Goal: Task Accomplishment & Management: Manage account settings

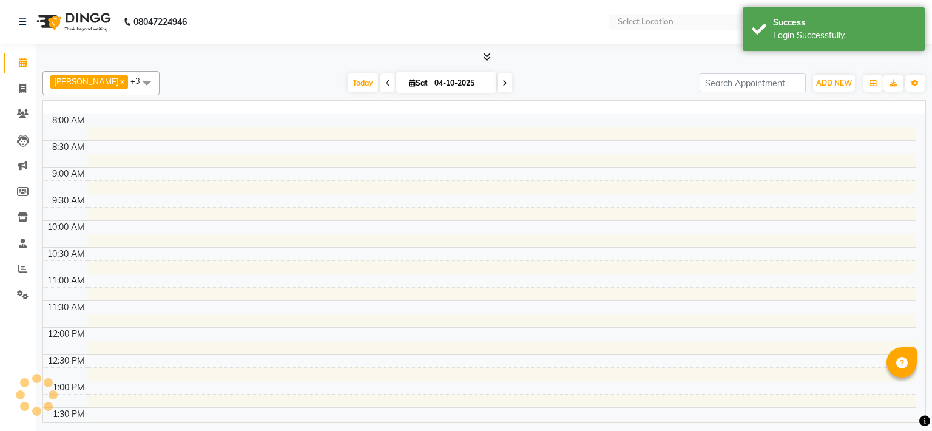
select select "en"
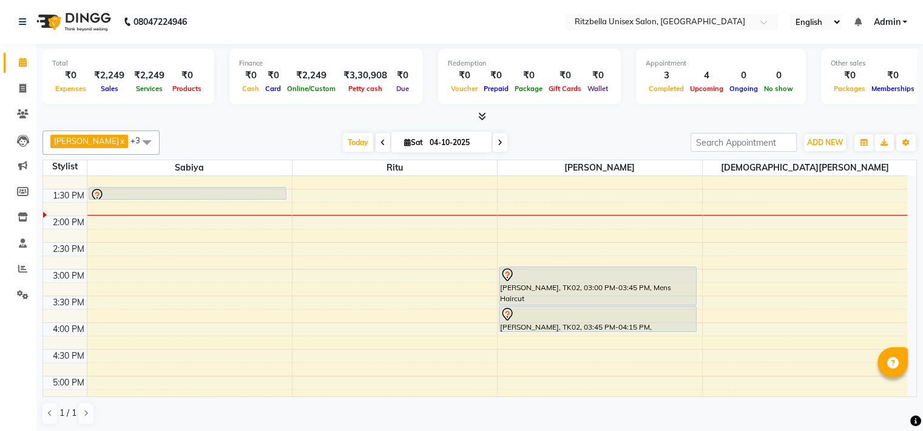
scroll to position [227, 0]
click at [21, 93] on span at bounding box center [22, 89] width 21 height 14
select select "service"
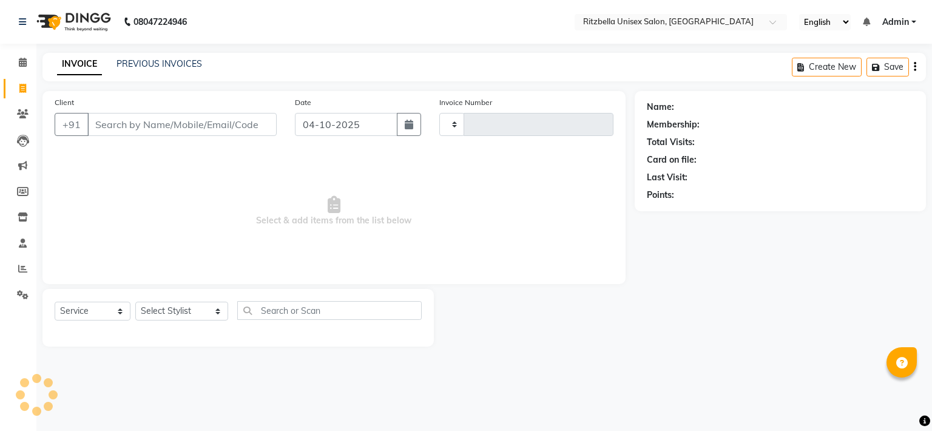
type input "1051"
select select "6870"
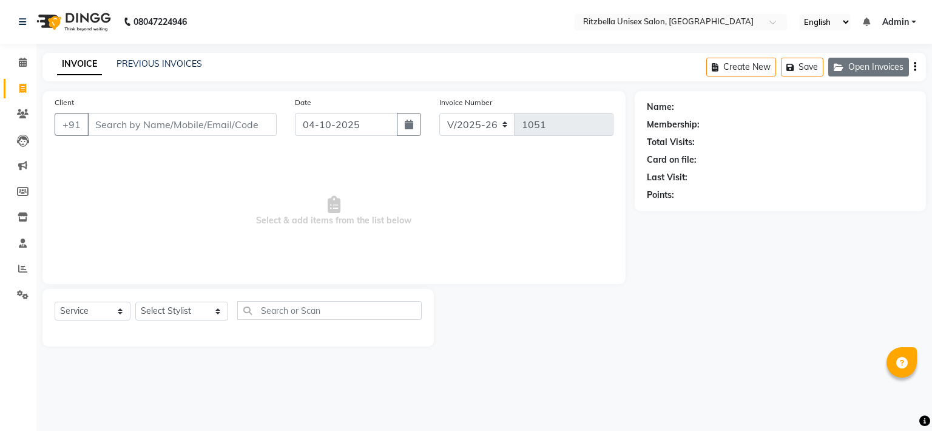
click at [882, 59] on button "Open Invoices" at bounding box center [868, 67] width 81 height 19
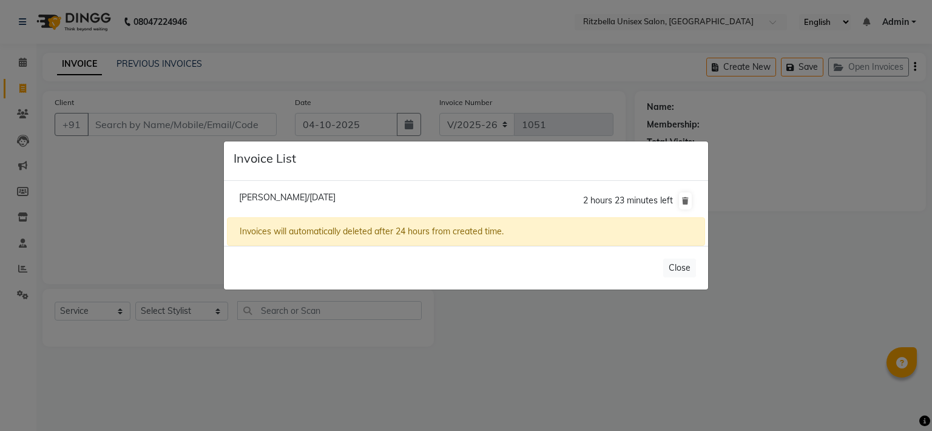
click at [713, 348] on ngb-modal-window "Invoice List [PERSON_NAME]/[DATE] 2 hours 23 minutes left Invoices will automat…" at bounding box center [466, 215] width 932 height 431
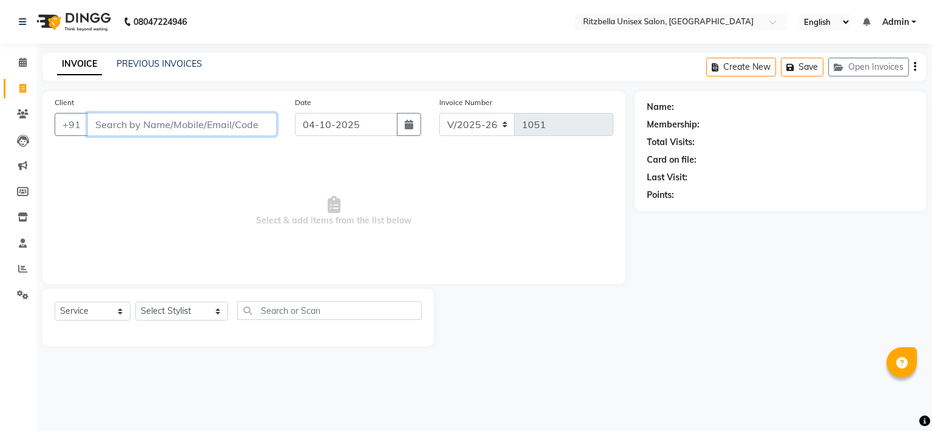
click at [143, 128] on input "Client" at bounding box center [181, 124] width 189 height 23
click at [15, 59] on span at bounding box center [22, 63] width 21 height 14
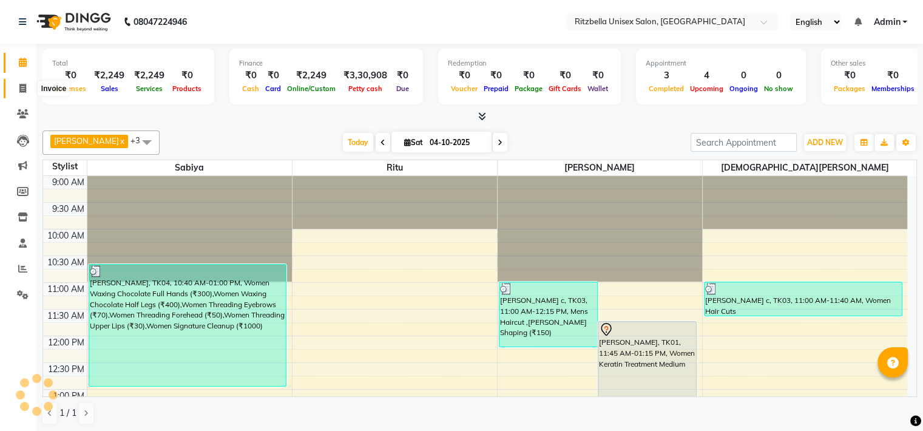
click at [19, 90] on icon at bounding box center [22, 88] width 7 height 9
select select "service"
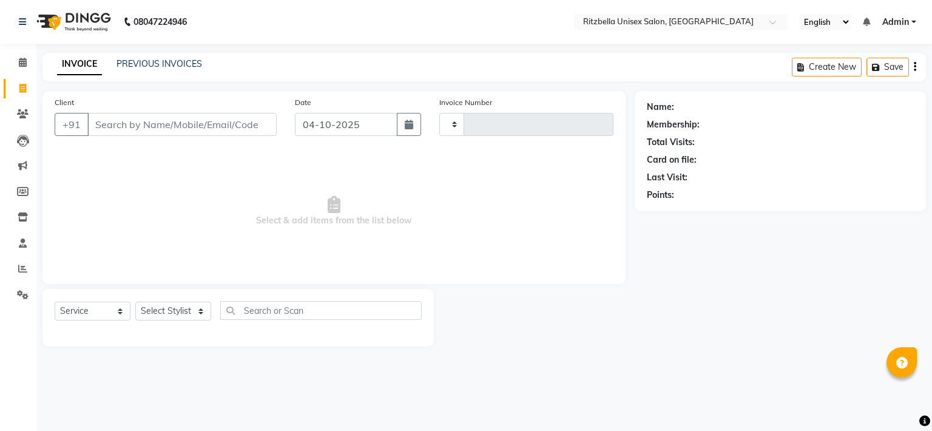
type input "1051"
select select "6870"
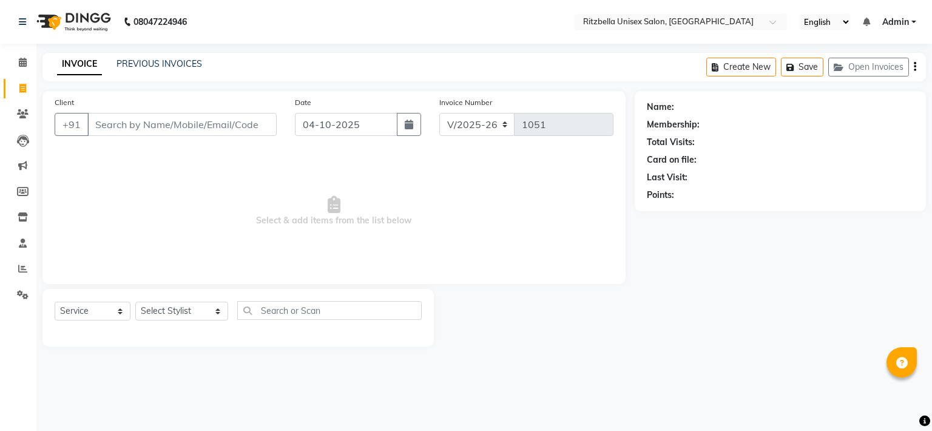
click at [19, 90] on icon at bounding box center [22, 88] width 7 height 9
select select "service"
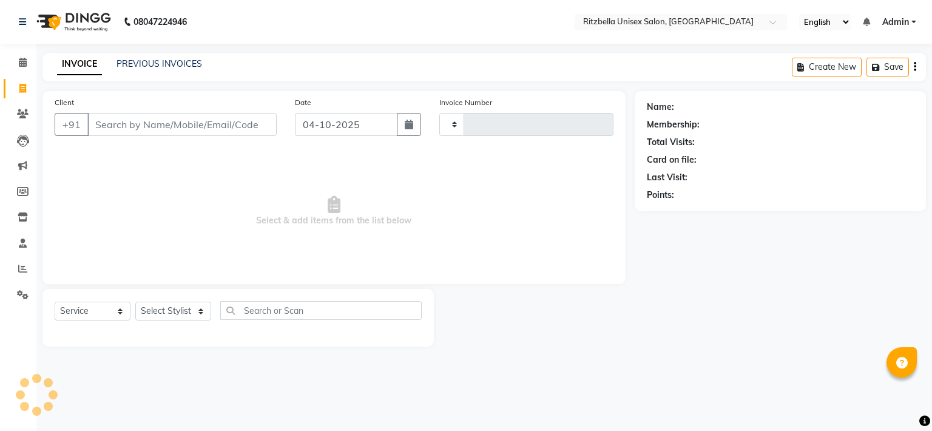
type input "1051"
select select "6870"
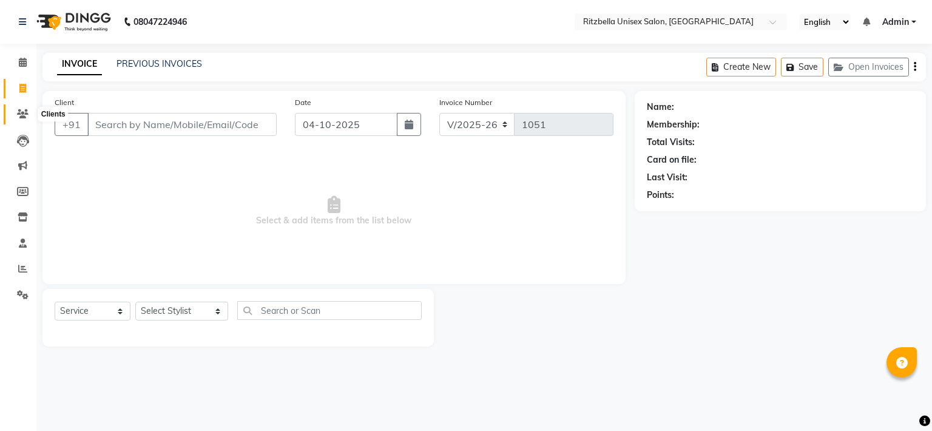
click at [24, 113] on icon at bounding box center [23, 113] width 12 height 9
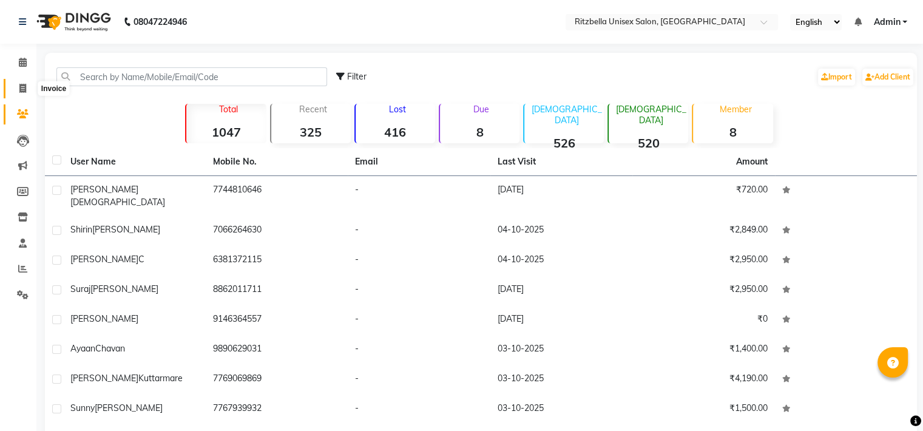
click at [22, 88] on icon at bounding box center [22, 88] width 7 height 9
select select "service"
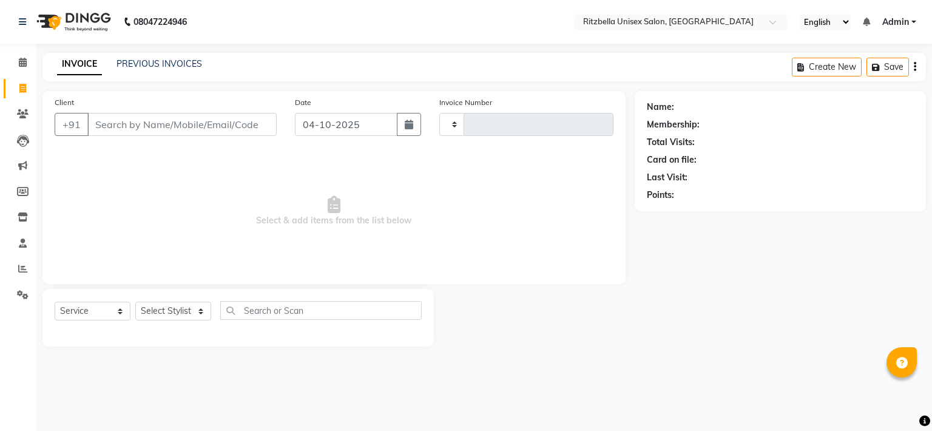
type input "1051"
select select "6870"
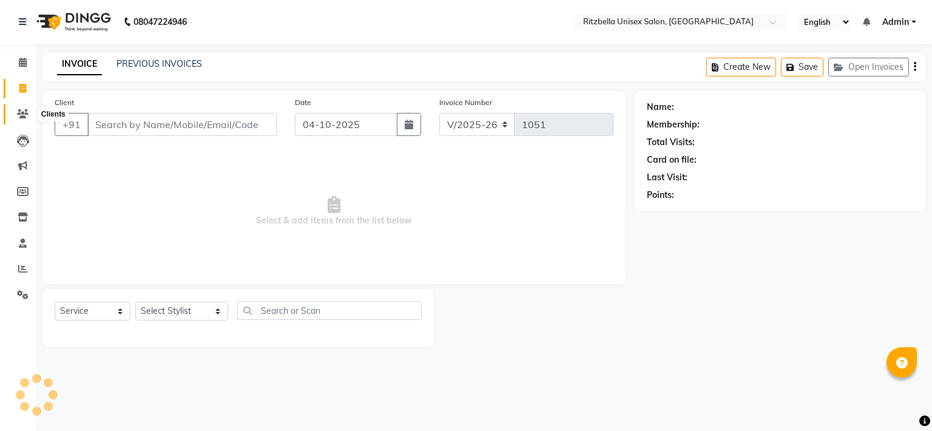
click at [19, 110] on icon at bounding box center [23, 113] width 12 height 9
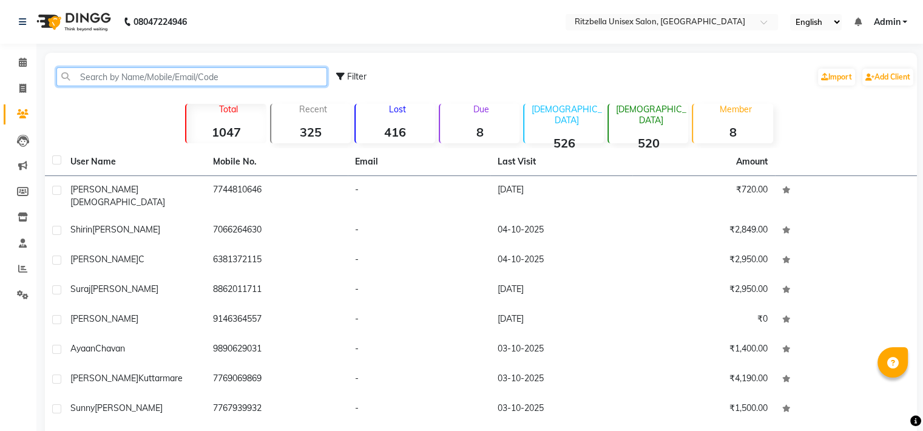
click at [141, 78] on input "text" at bounding box center [191, 76] width 271 height 19
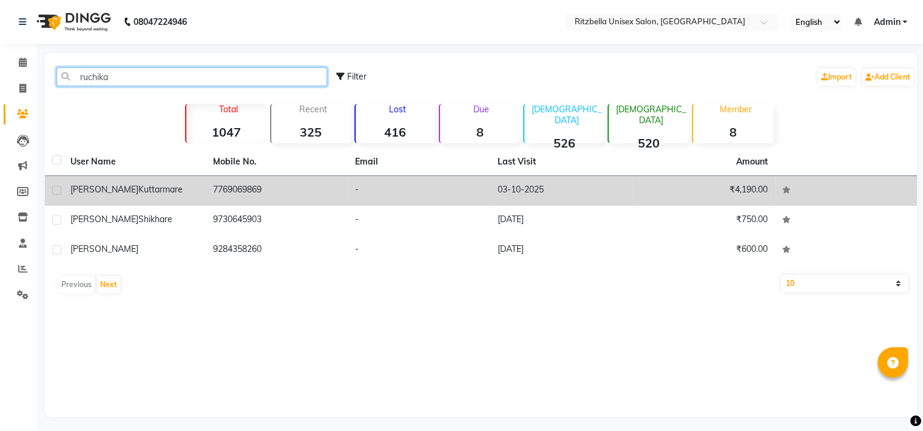
type input "ruchika"
click at [138, 188] on span "Kuttarmare" at bounding box center [160, 189] width 44 height 11
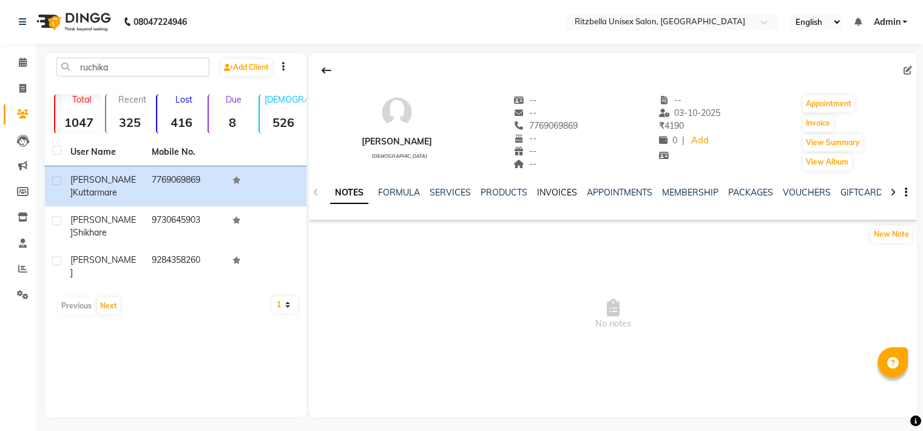
click at [548, 195] on link "INVOICES" at bounding box center [557, 192] width 40 height 11
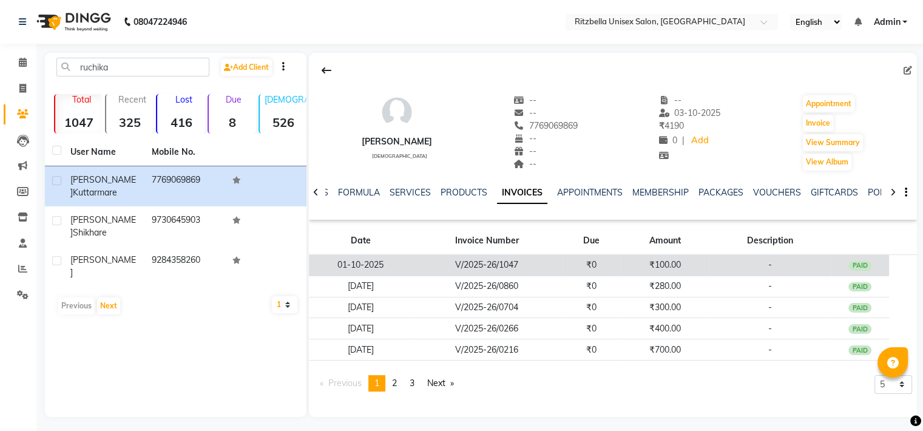
click at [544, 262] on td "V/2025-26/1047" at bounding box center [487, 265] width 150 height 21
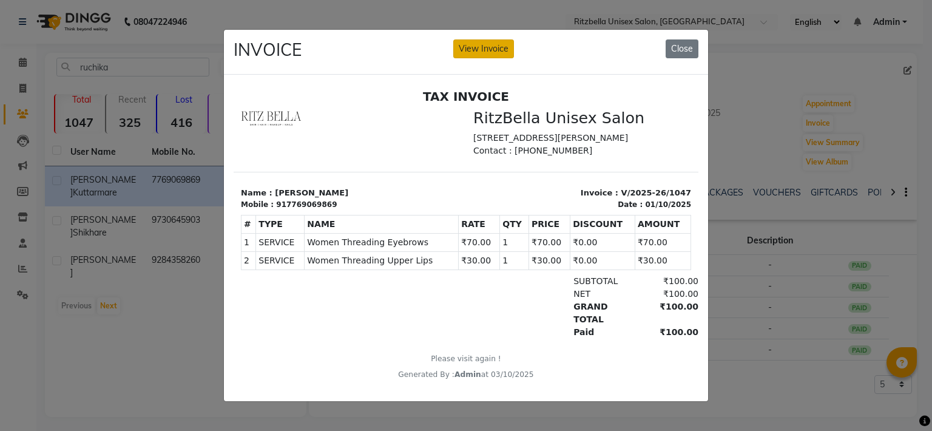
click at [499, 39] on button "View Invoice" at bounding box center [483, 48] width 61 height 19
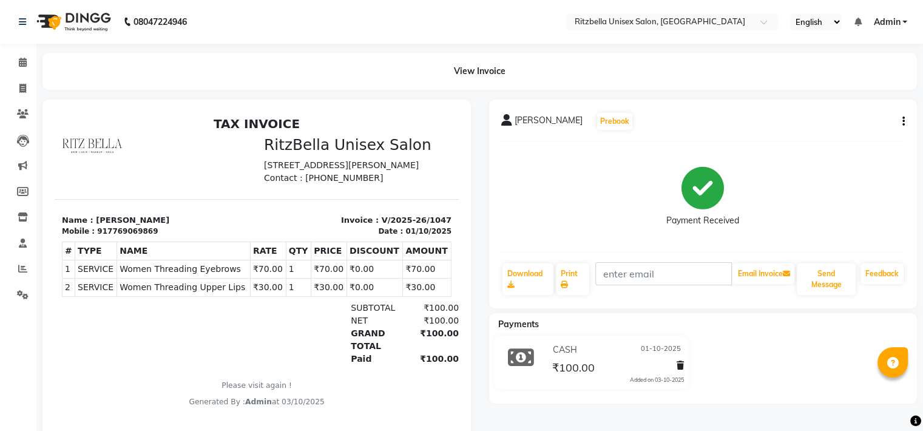
click at [903, 122] on icon "button" at bounding box center [903, 121] width 2 height 1
click at [834, 135] on div "Edit Invoice" at bounding box center [842, 136] width 83 height 15
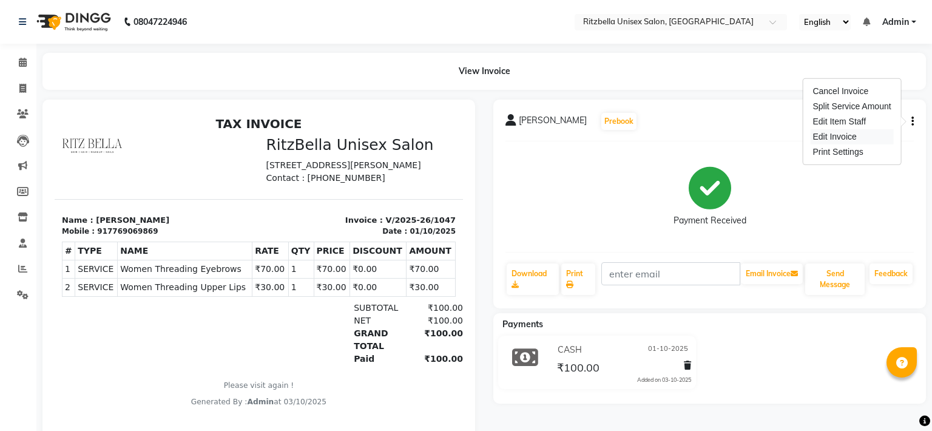
select select "service"
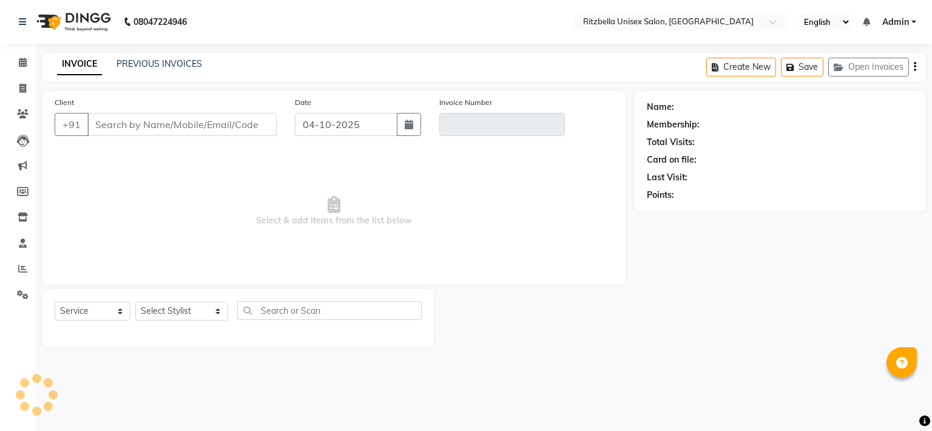
type input "7769069869"
type input "V/2025-26/1047"
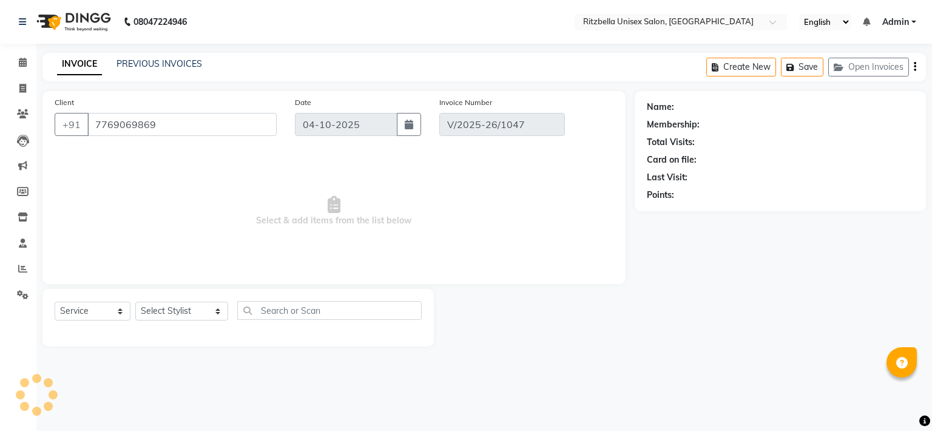
select select "1: Object"
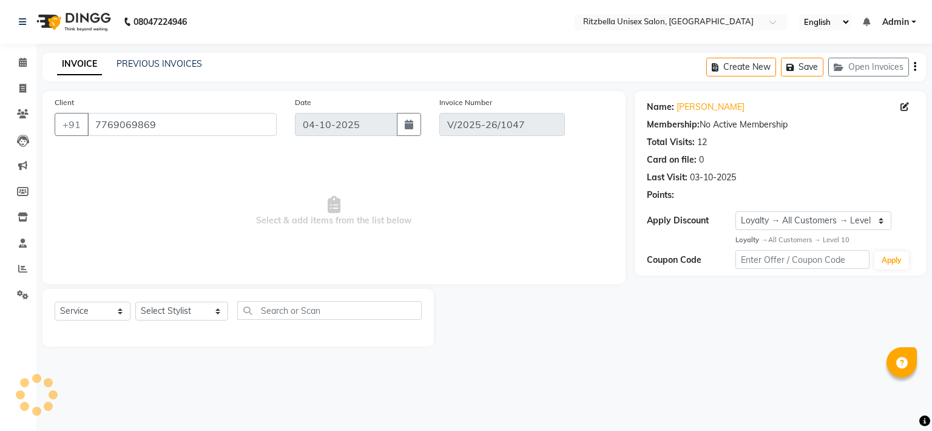
type input "01-10-2025"
select select "select"
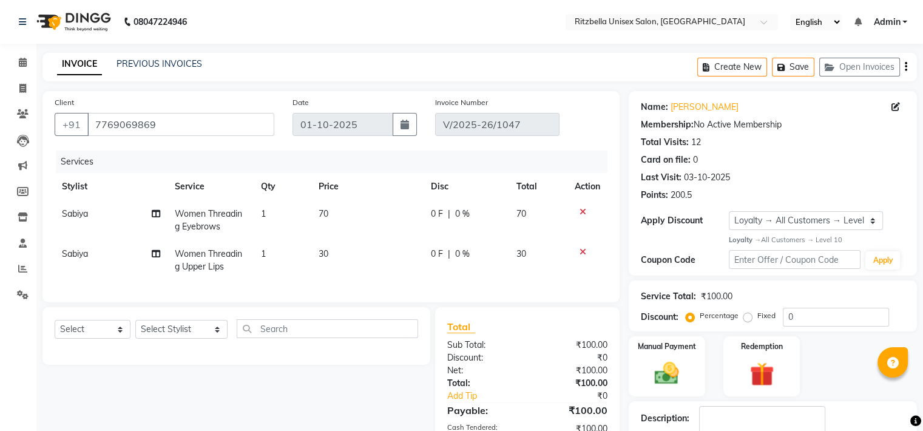
scroll to position [160, 0]
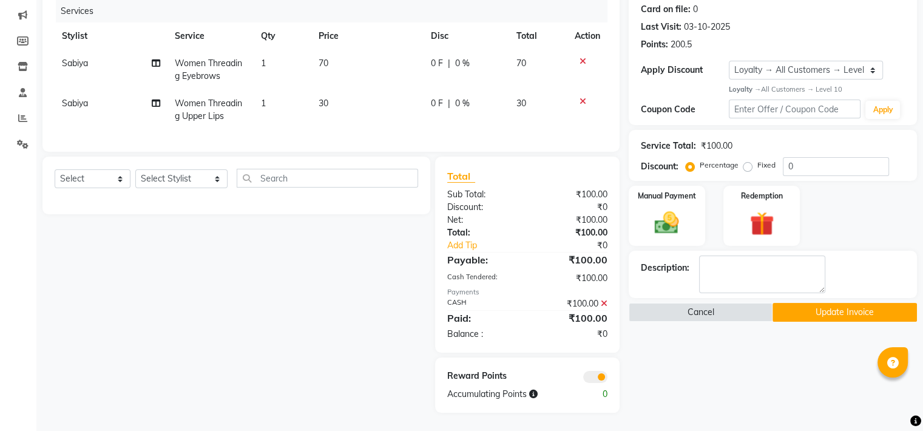
click at [602, 306] on icon at bounding box center [604, 303] width 7 height 8
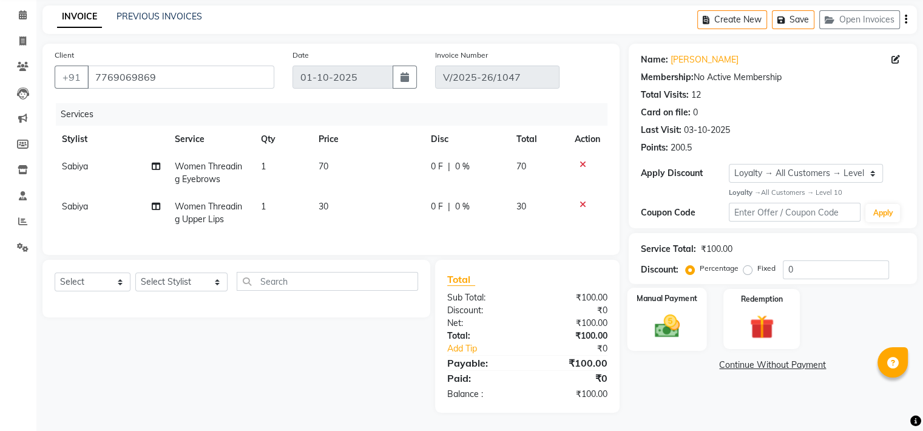
click at [656, 311] on img at bounding box center [666, 325] width 41 height 29
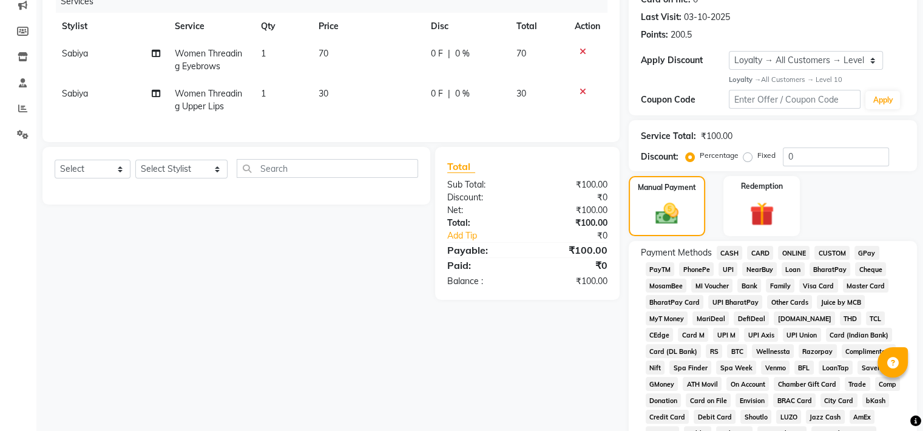
scroll to position [265, 0]
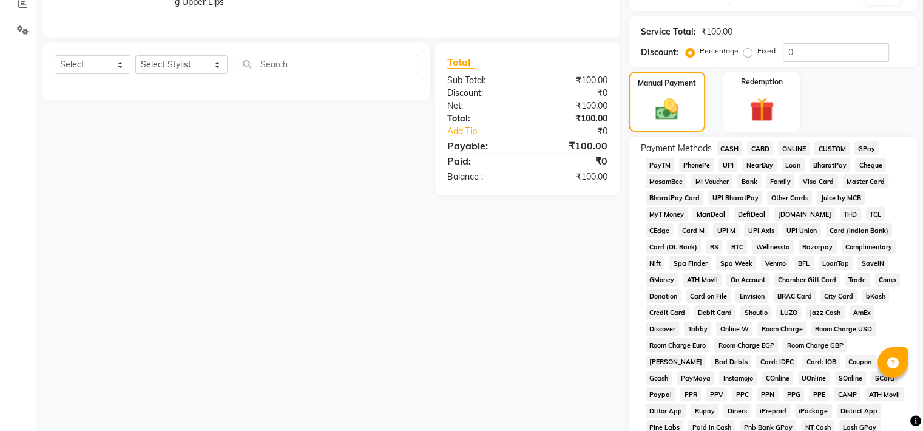
click at [869, 144] on span "GPay" at bounding box center [866, 148] width 25 height 14
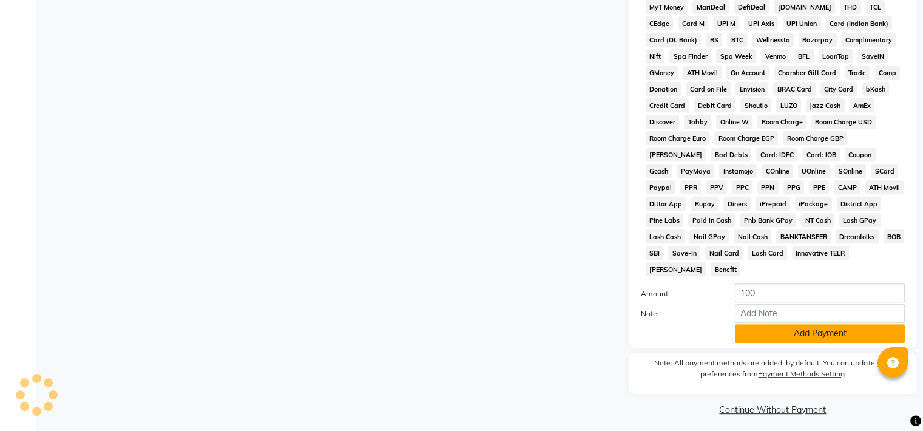
click at [821, 326] on button "Add Payment" at bounding box center [820, 333] width 170 height 19
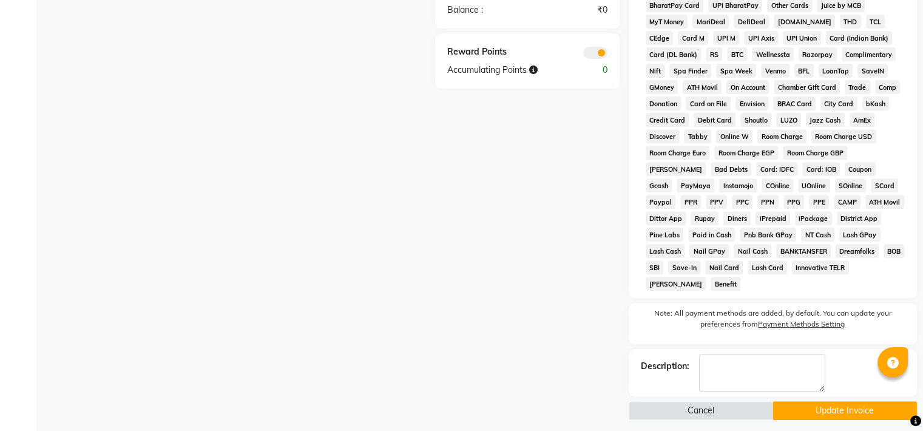
click at [818, 401] on button "Update Invoice" at bounding box center [844, 410] width 144 height 19
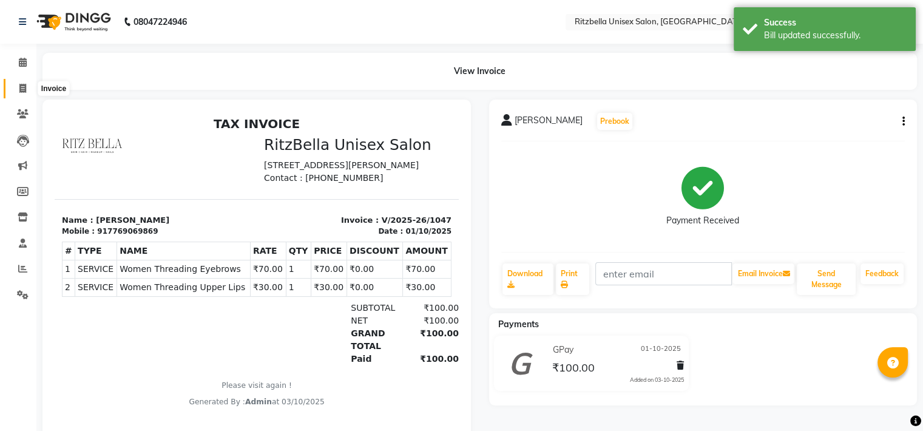
click at [21, 91] on icon at bounding box center [22, 88] width 7 height 9
select select "service"
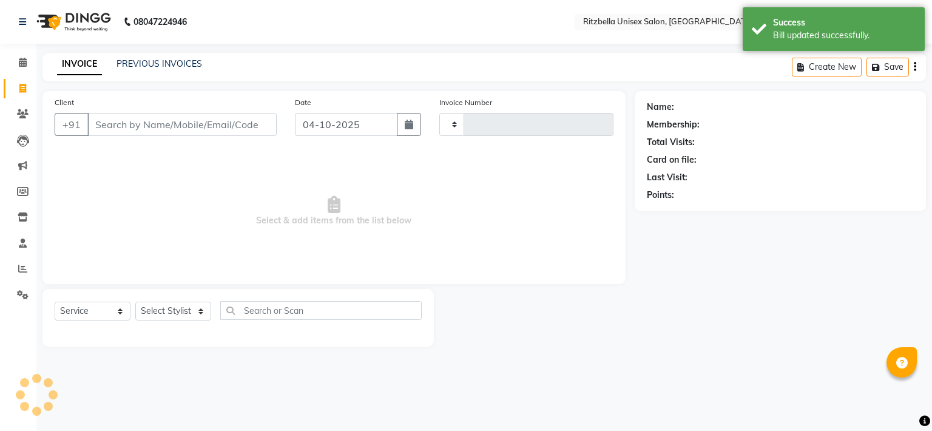
type input "1051"
select select "6870"
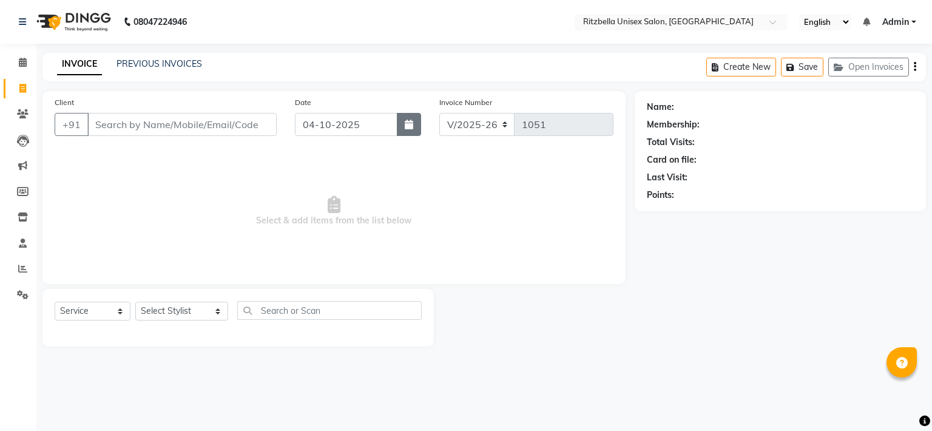
click at [402, 116] on button "button" at bounding box center [409, 124] width 24 height 23
select select "10"
select select "2025"
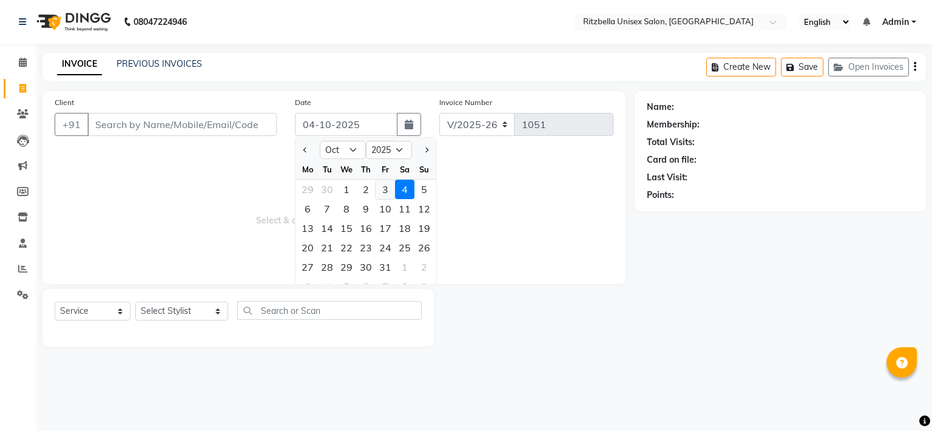
click at [388, 194] on div "3" at bounding box center [385, 189] width 19 height 19
type input "03-10-2025"
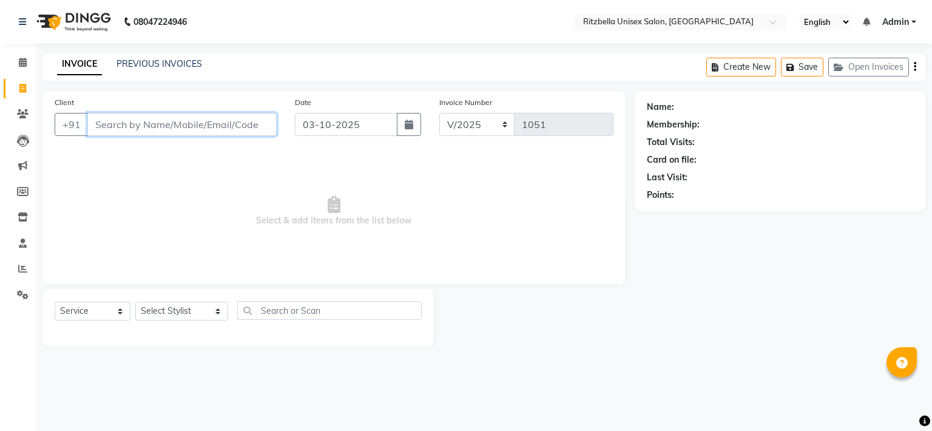
click at [189, 127] on input "Client" at bounding box center [181, 124] width 189 height 23
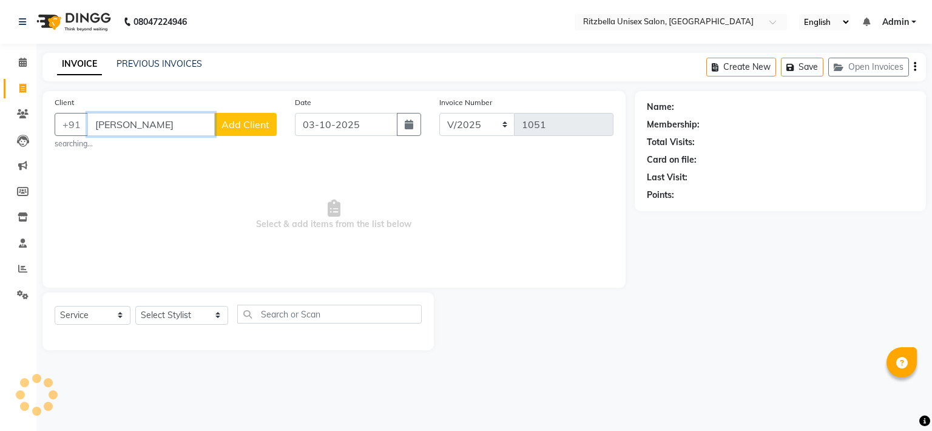
type input "saurabh"
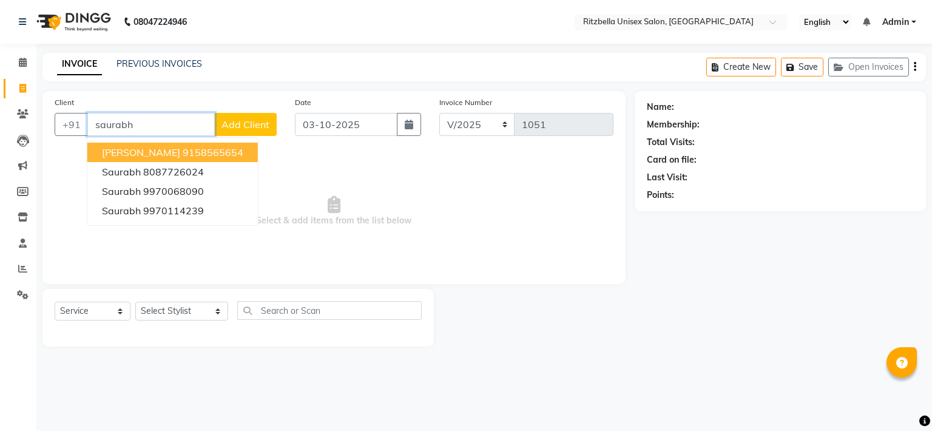
click at [167, 127] on input "saurabh" at bounding box center [150, 124] width 127 height 23
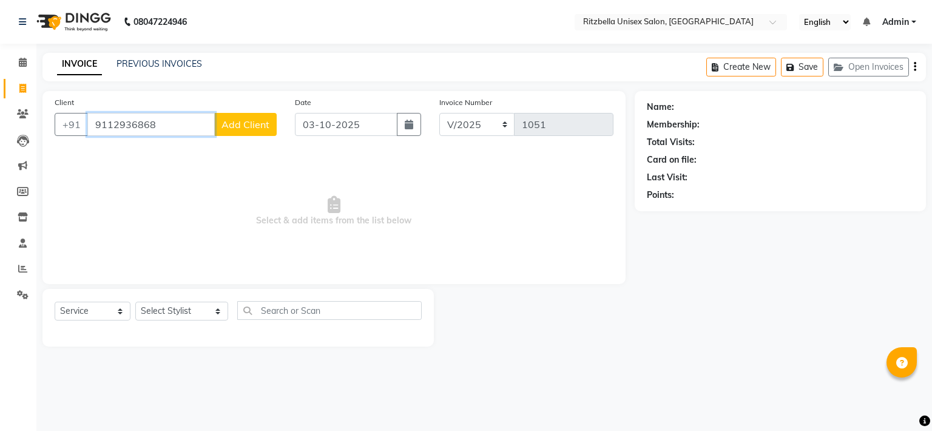
type input "9112936868"
click at [233, 123] on span "Add Client" at bounding box center [245, 124] width 48 height 12
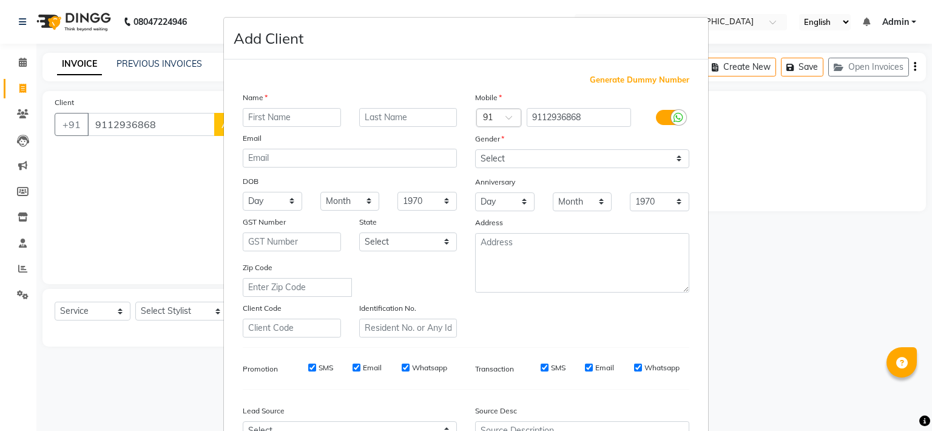
click at [254, 120] on input "text" at bounding box center [292, 117] width 98 height 19
type input "Saurabh"
click at [393, 117] on input "text" at bounding box center [408, 117] width 98 height 19
type input "Banpatte"
click at [614, 160] on select "Select [DEMOGRAPHIC_DATA] [DEMOGRAPHIC_DATA] Other Prefer Not To Say" at bounding box center [582, 158] width 214 height 19
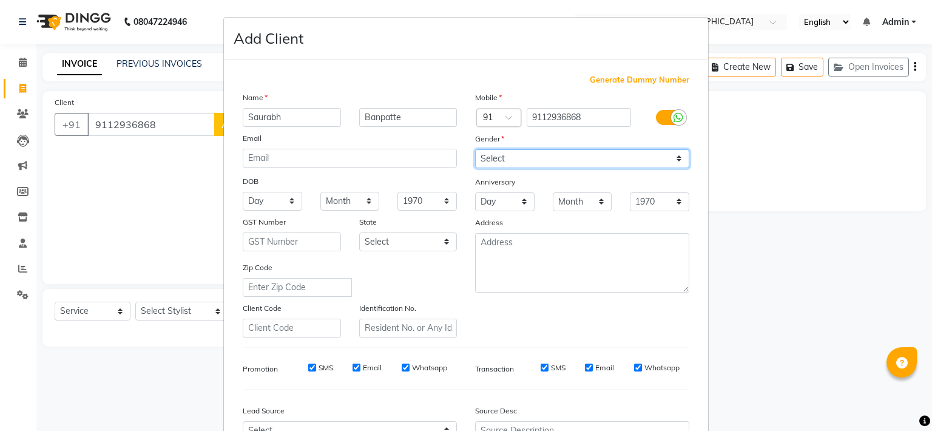
select select "[DEMOGRAPHIC_DATA]"
click at [475, 150] on select "Select [DEMOGRAPHIC_DATA] [DEMOGRAPHIC_DATA] Other Prefer Not To Say" at bounding box center [582, 158] width 214 height 19
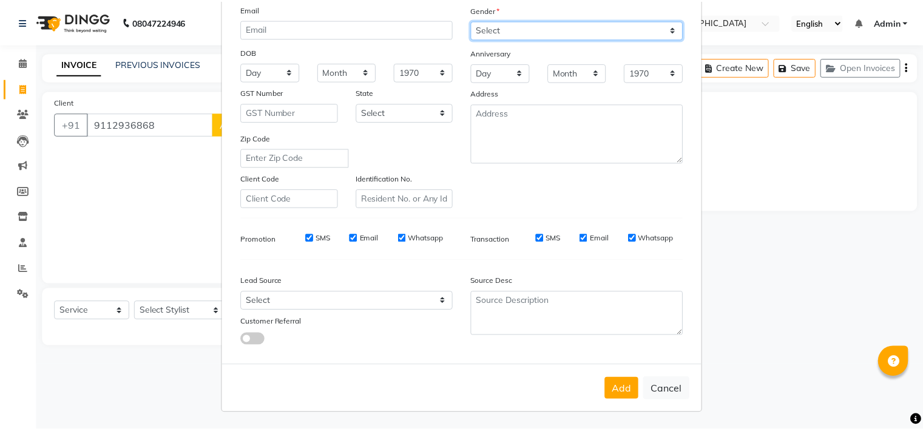
scroll to position [135, 0]
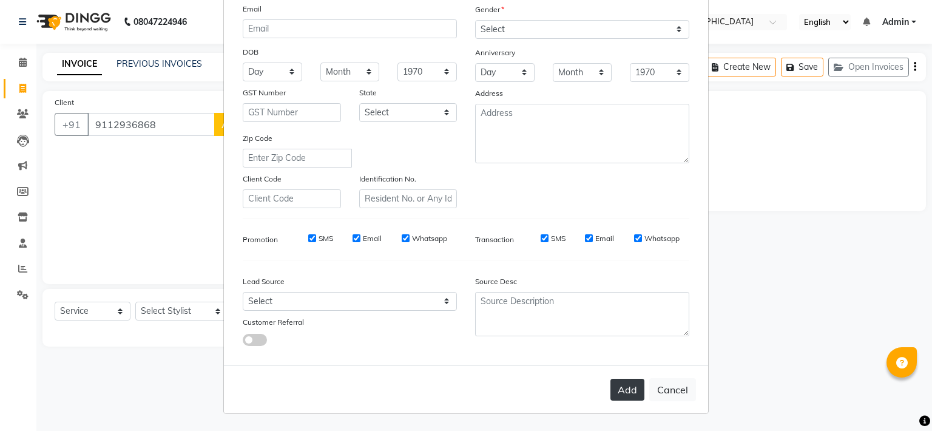
click at [621, 394] on button "Add" at bounding box center [627, 390] width 34 height 22
select select
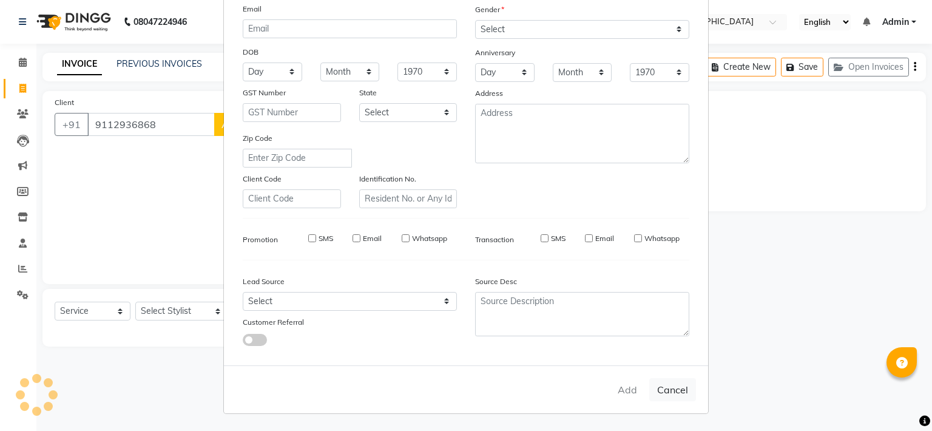
select select
checkbox input "false"
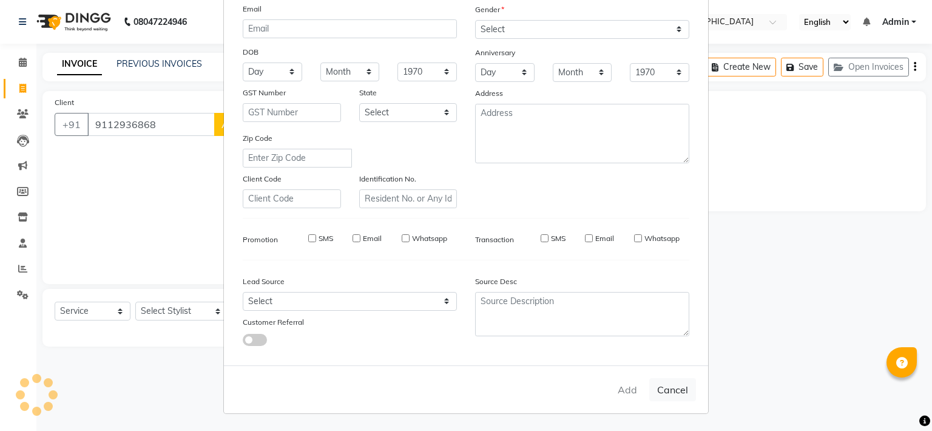
checkbox input "false"
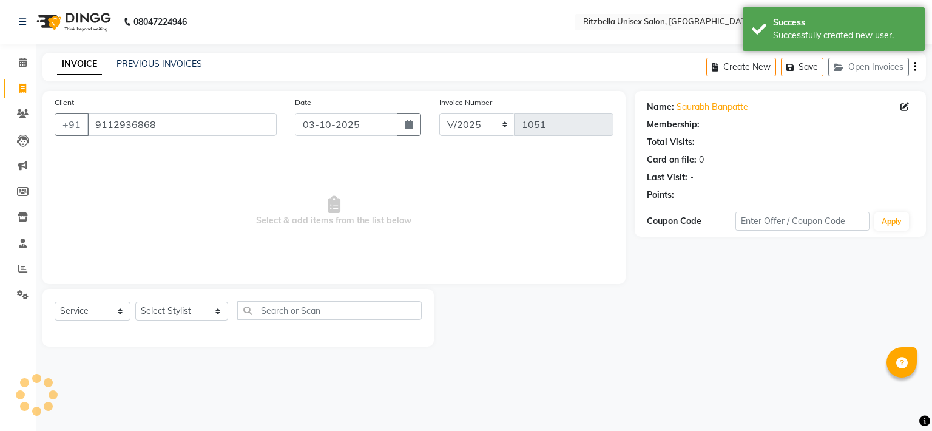
select select "1: Object"
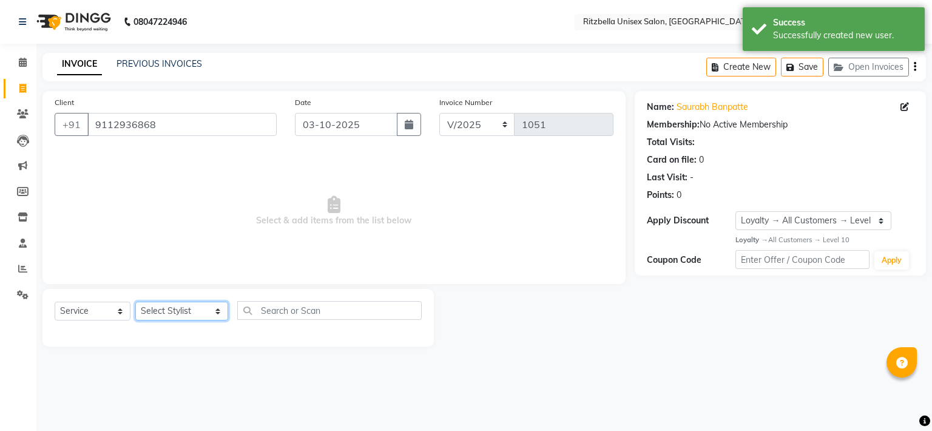
click at [186, 309] on select "Select Stylist khushi [PERSON_NAME] Ritu [PERSON_NAME] [PERSON_NAME][DEMOGRAPHI…" at bounding box center [181, 311] width 93 height 19
select select "59016"
click at [135, 302] on select "Select Stylist khushi [PERSON_NAME] Ritu [PERSON_NAME] [PERSON_NAME][DEMOGRAPHI…" at bounding box center [181, 311] width 93 height 19
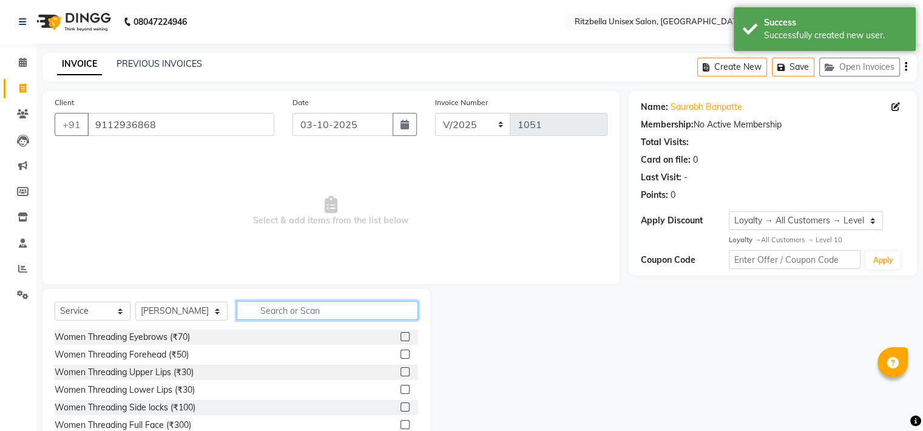
click at [252, 312] on input "text" at bounding box center [327, 310] width 181 height 19
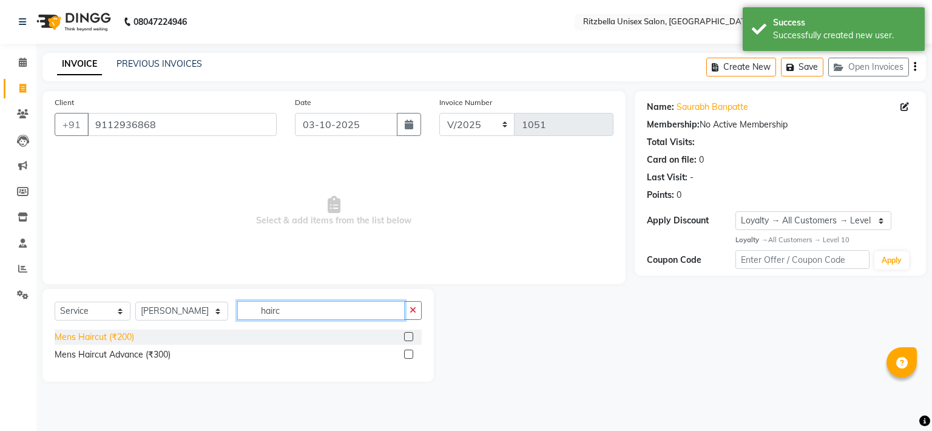
type input "hairc"
click at [124, 339] on div "Mens Haircut (₹200)" at bounding box center [94, 337] width 79 height 13
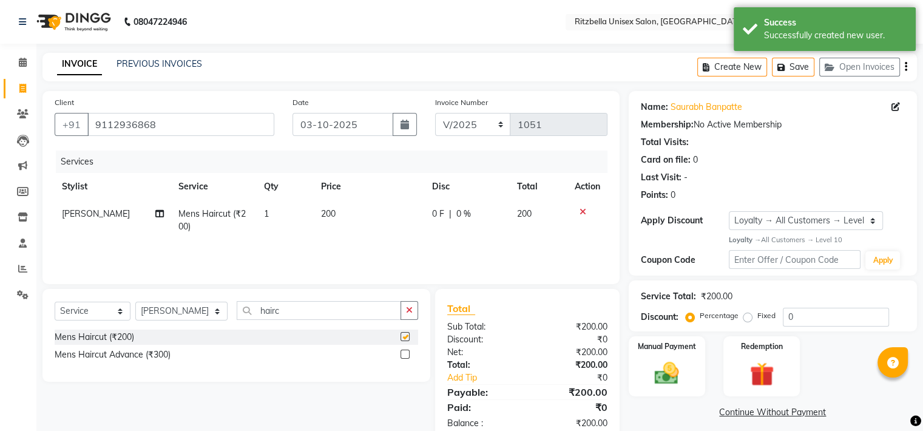
checkbox input "false"
click at [320, 314] on input "hairc" at bounding box center [319, 310] width 164 height 19
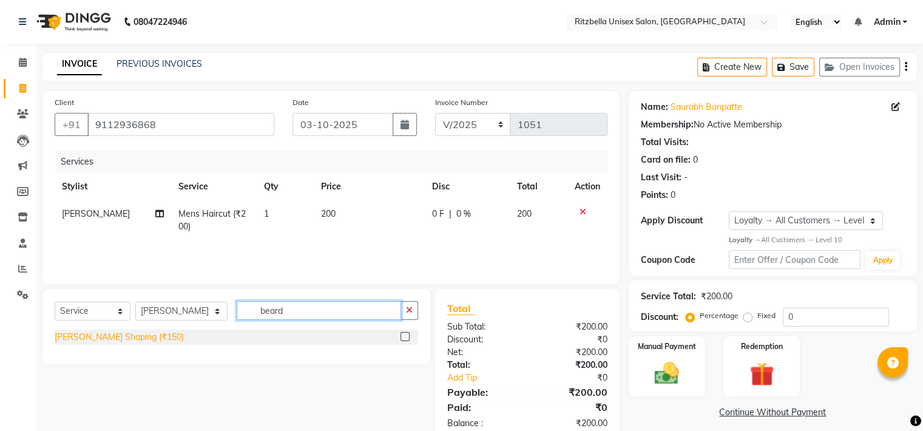
type input "beard"
click at [127, 334] on div "[PERSON_NAME] Shaping (₹150)" at bounding box center [119, 337] width 129 height 13
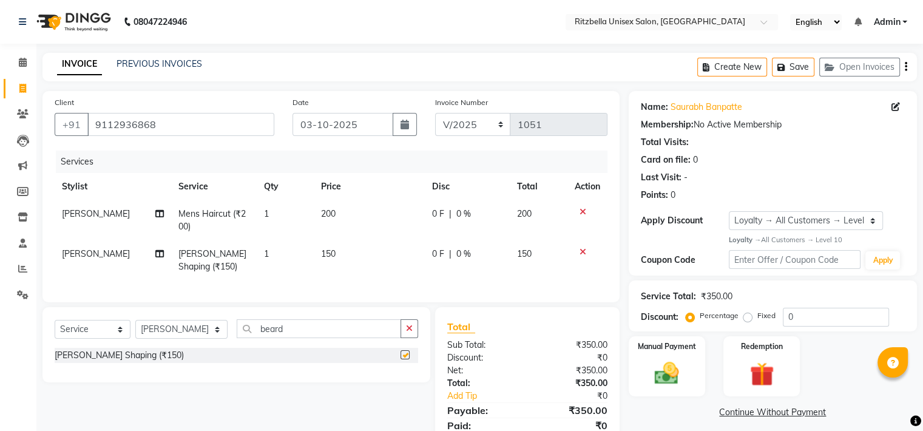
checkbox input "false"
click at [187, 332] on select "Select Stylist khushi [PERSON_NAME] Ritu [PERSON_NAME] [PERSON_NAME][DEMOGRAPHI…" at bounding box center [181, 329] width 92 height 19
select select "89403"
click at [135, 330] on select "Select Stylist khushi [PERSON_NAME] Ritu [PERSON_NAME] [PERSON_NAME][DEMOGRAPHI…" at bounding box center [181, 329] width 92 height 19
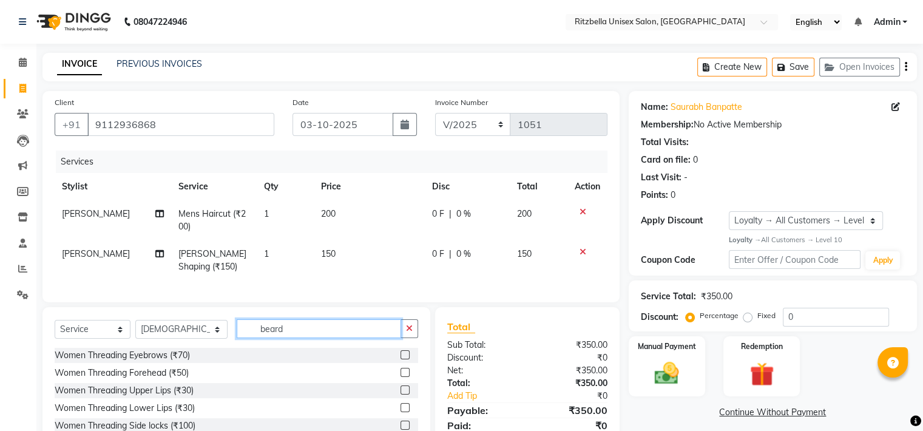
click at [320, 338] on input "beard" at bounding box center [319, 328] width 164 height 19
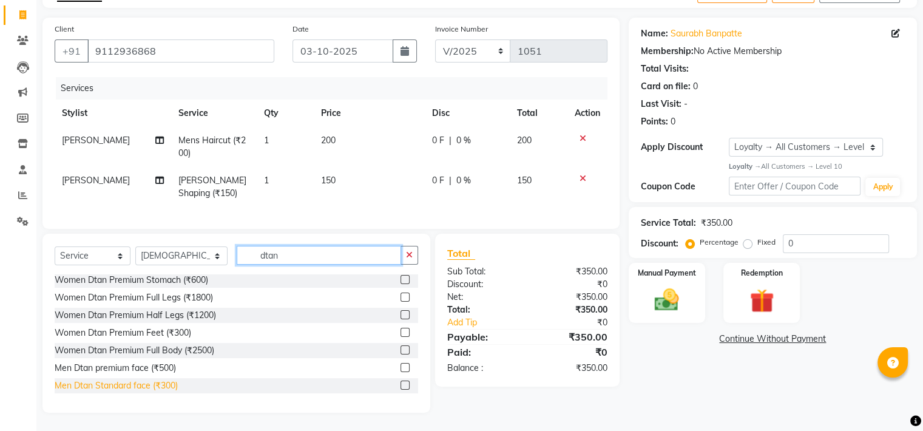
type input "dtan"
click at [140, 386] on div "Men Dtan Standard face (₹300)" at bounding box center [116, 385] width 123 height 13
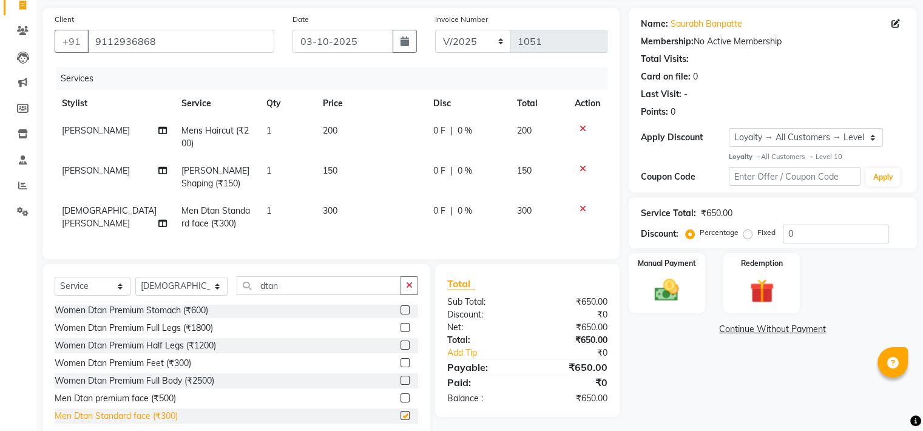
checkbox input "false"
click at [757, 236] on label "Fixed" at bounding box center [766, 232] width 18 height 11
click at [746, 236] on input "Fixed" at bounding box center [750, 232] width 8 height 8
radio input "true"
click at [835, 234] on input "0" at bounding box center [836, 233] width 106 height 19
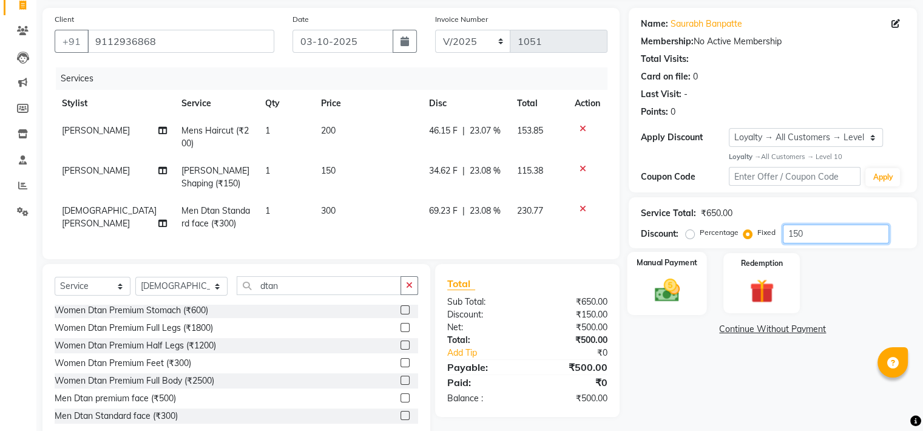
type input "150"
click at [676, 295] on img at bounding box center [666, 289] width 41 height 29
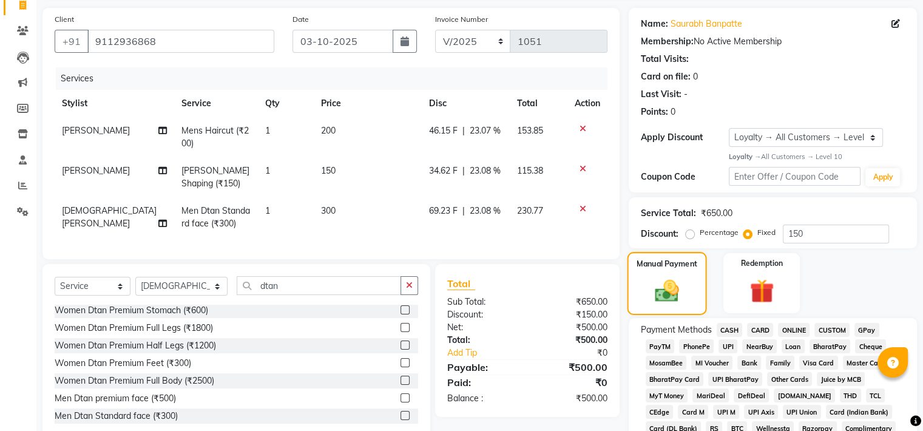
scroll to position [299, 0]
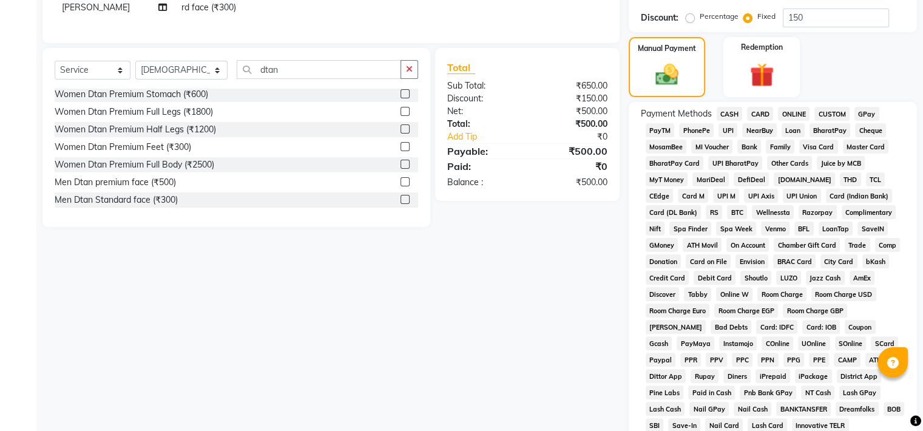
click at [868, 111] on span "GPay" at bounding box center [866, 114] width 25 height 14
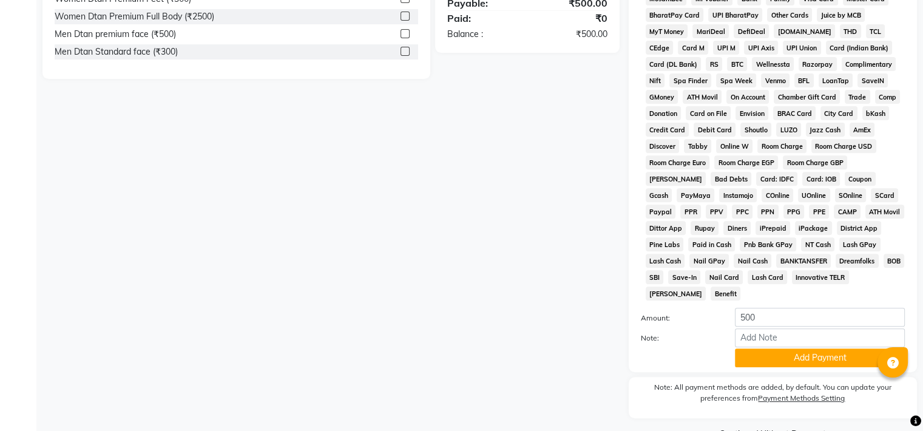
scroll to position [471, 0]
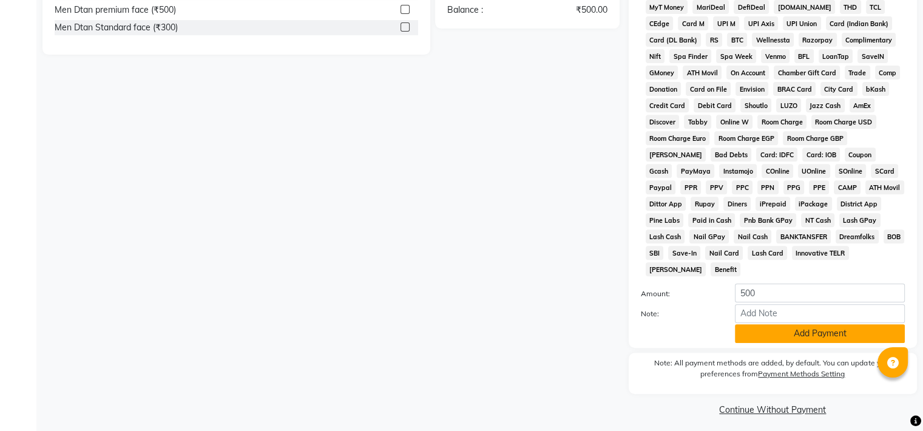
click at [809, 324] on button "Add Payment" at bounding box center [820, 333] width 170 height 19
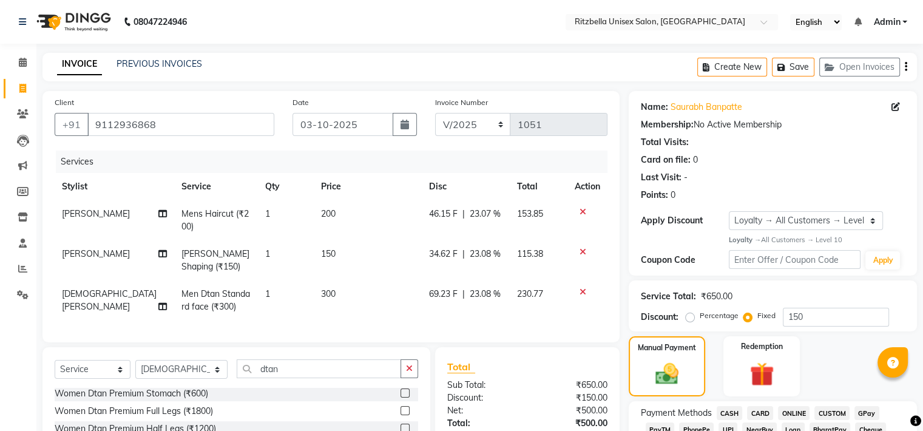
scroll to position [474, 0]
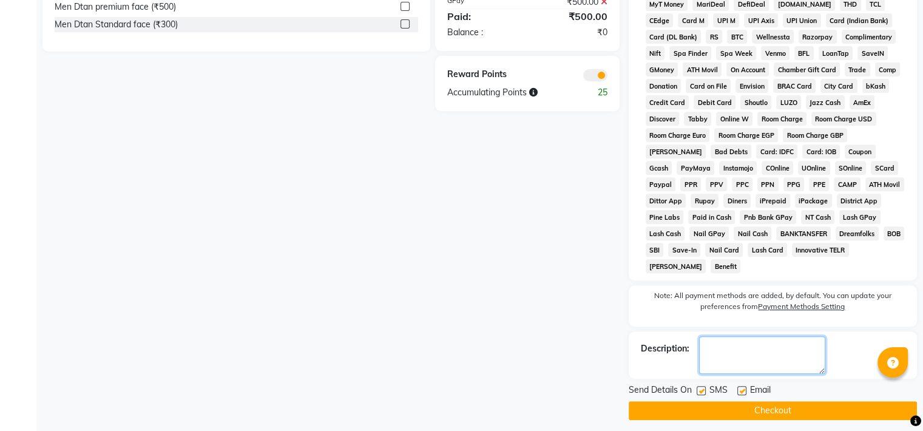
click at [743, 343] on textarea at bounding box center [762, 355] width 126 height 38
type textarea "[DATE] offer"
click at [773, 401] on button "Checkout" at bounding box center [773, 410] width 288 height 19
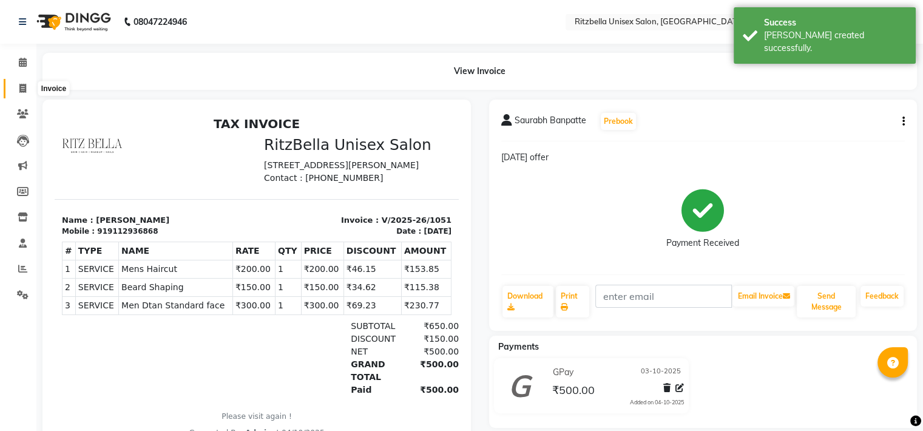
click at [23, 84] on icon at bounding box center [22, 88] width 7 height 9
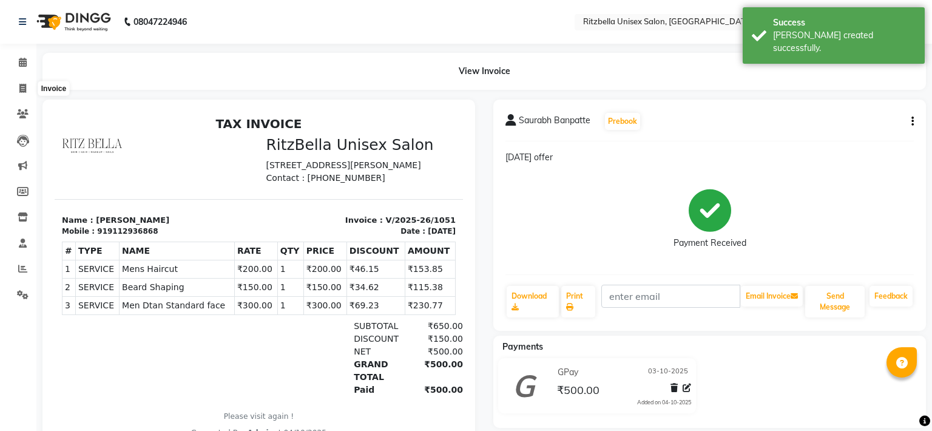
select select "6870"
select select "service"
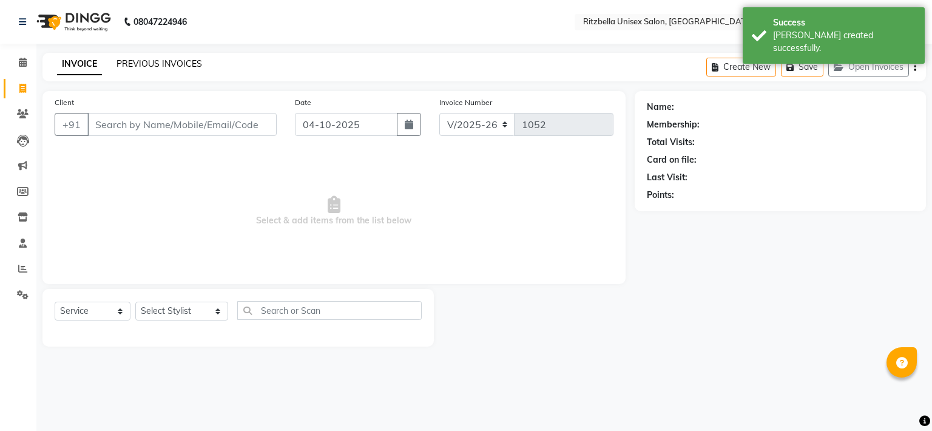
click at [159, 61] on link "PREVIOUS INVOICES" at bounding box center [159, 63] width 86 height 11
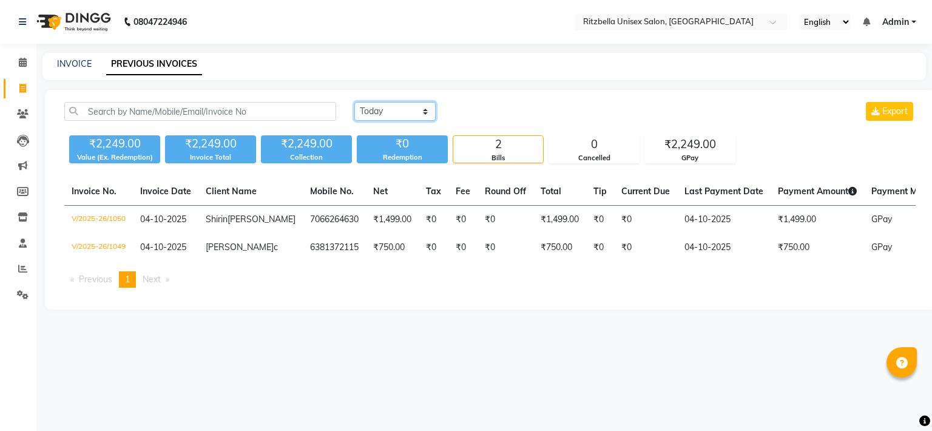
click at [394, 113] on select "[DATE] [DATE] Custom Range" at bounding box center [394, 111] width 81 height 19
select select "range"
click at [354, 102] on select "[DATE] [DATE] Custom Range" at bounding box center [394, 111] width 81 height 19
click at [518, 115] on input "04-10-2025" at bounding box center [493, 111] width 85 height 17
select select "10"
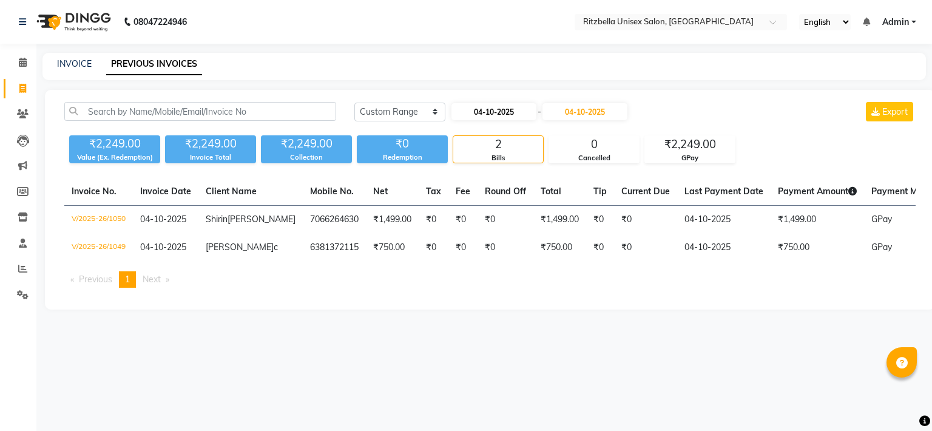
select select "2025"
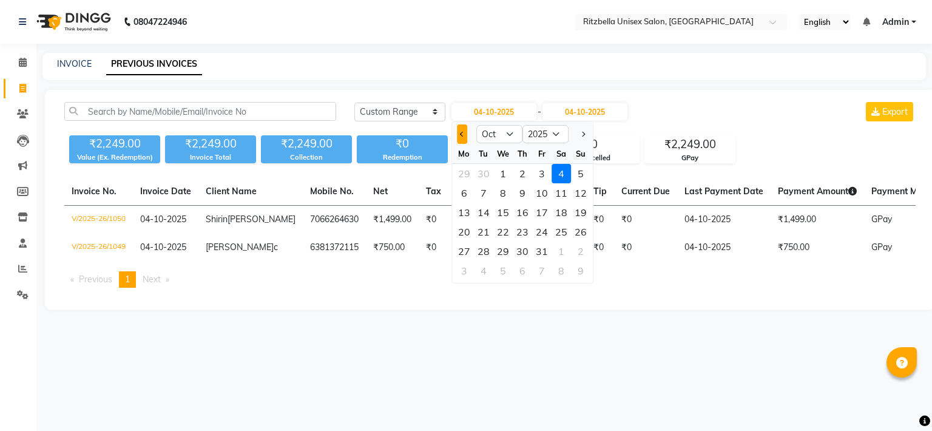
click at [461, 136] on span "Previous month" at bounding box center [462, 134] width 5 height 5
select select "9"
click at [541, 212] on div "19" at bounding box center [541, 212] width 19 height 19
type input "19-09-2025"
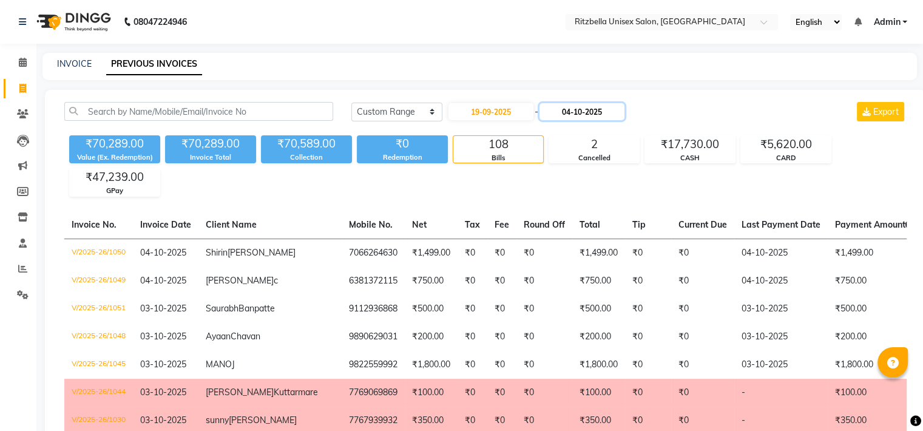
click at [577, 112] on input "04-10-2025" at bounding box center [581, 111] width 85 height 17
select select "10"
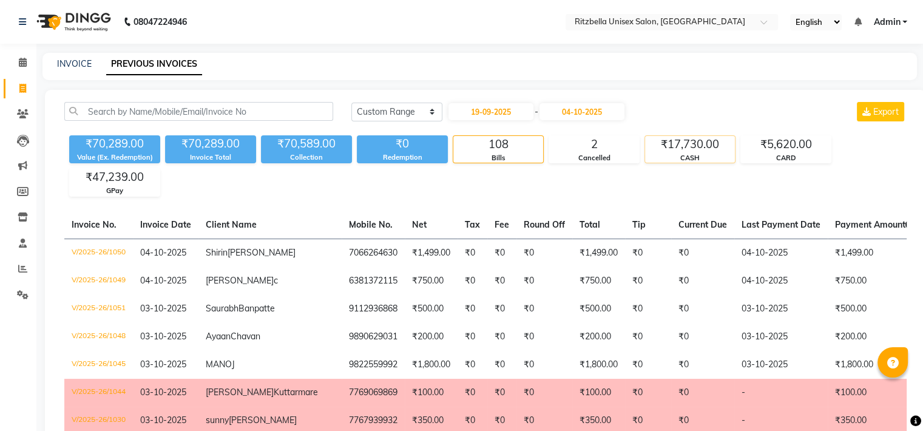
click at [687, 147] on div "₹17,730.00" at bounding box center [690, 144] width 90 height 17
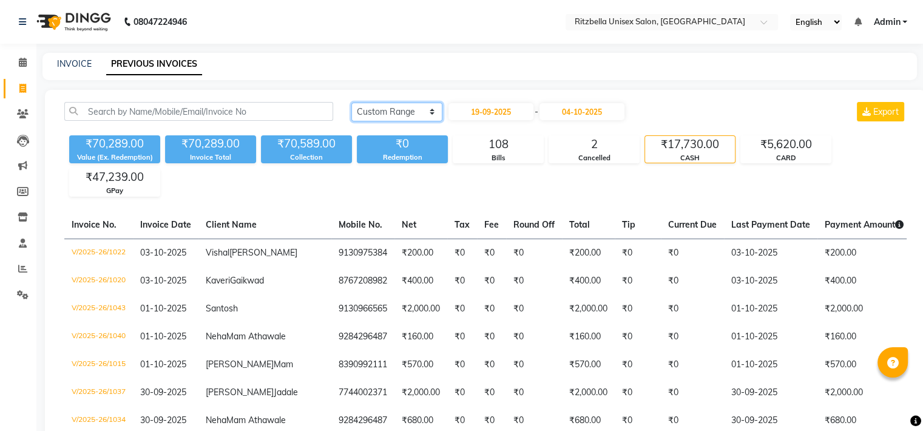
click at [406, 113] on select "[DATE] [DATE] Custom Range" at bounding box center [396, 112] width 91 height 19
select select "today"
click at [351, 103] on select "[DATE] [DATE] Custom Range" at bounding box center [396, 112] width 91 height 19
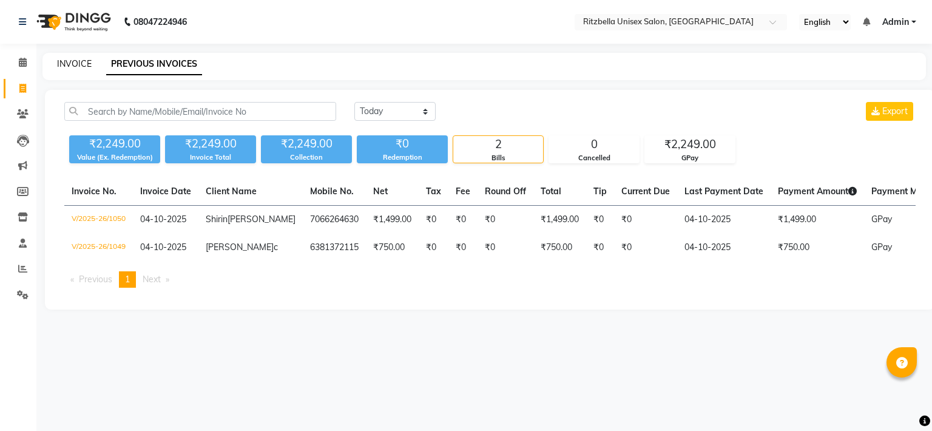
click at [86, 59] on link "INVOICE" at bounding box center [74, 63] width 35 height 11
select select "service"
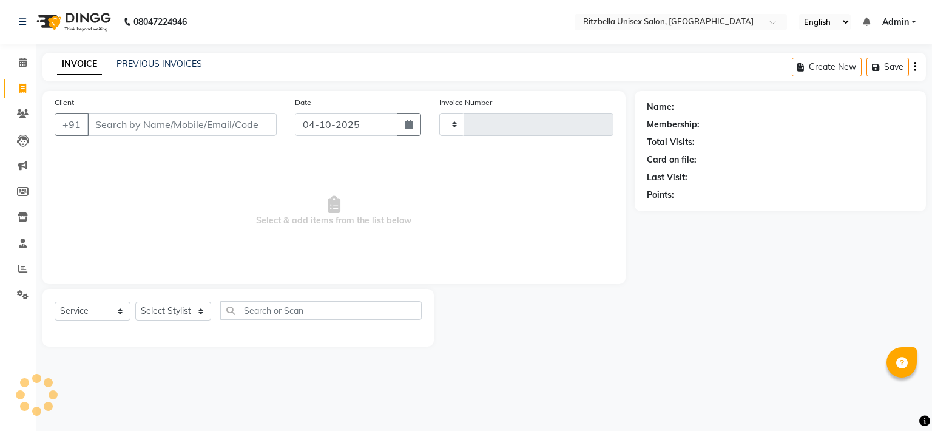
type input "1052"
select select "6870"
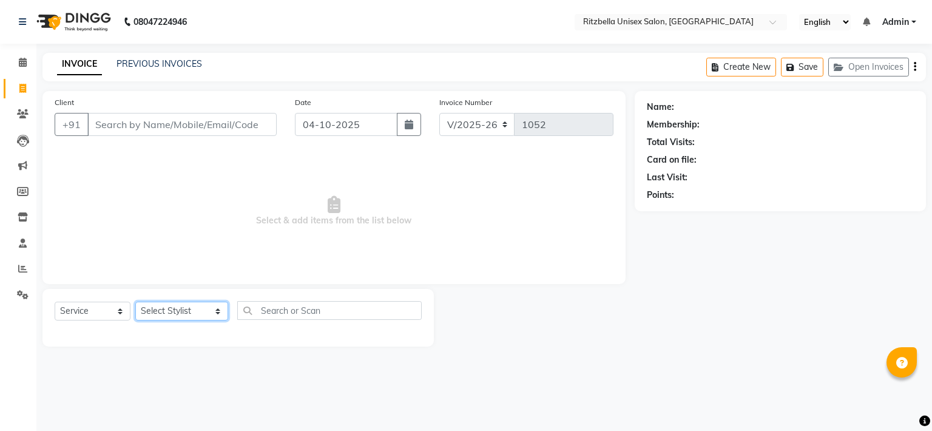
click at [165, 319] on select "Select Stylist khushi [PERSON_NAME] Ritu [PERSON_NAME] [PERSON_NAME][DEMOGRAPHI…" at bounding box center [181, 311] width 93 height 19
select select "53541"
click at [135, 302] on select "Select Stylist khushi [PERSON_NAME] Ritu [PERSON_NAME] [PERSON_NAME][DEMOGRAPHI…" at bounding box center [181, 311] width 93 height 19
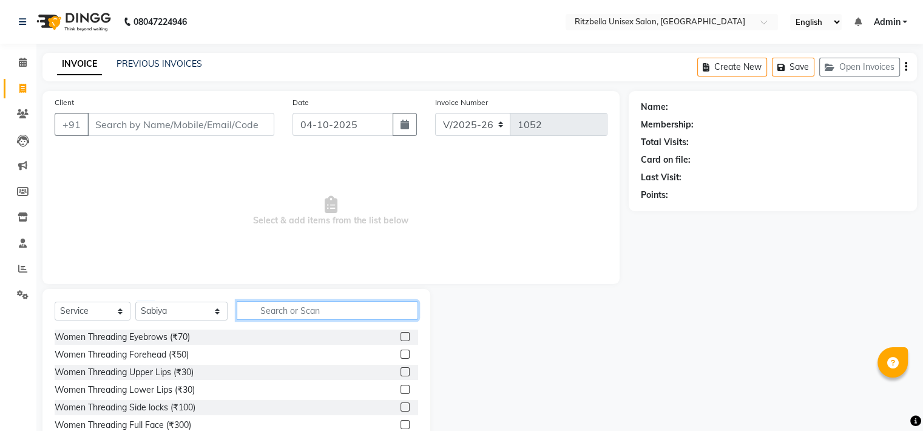
click at [258, 304] on input "text" at bounding box center [327, 310] width 181 height 19
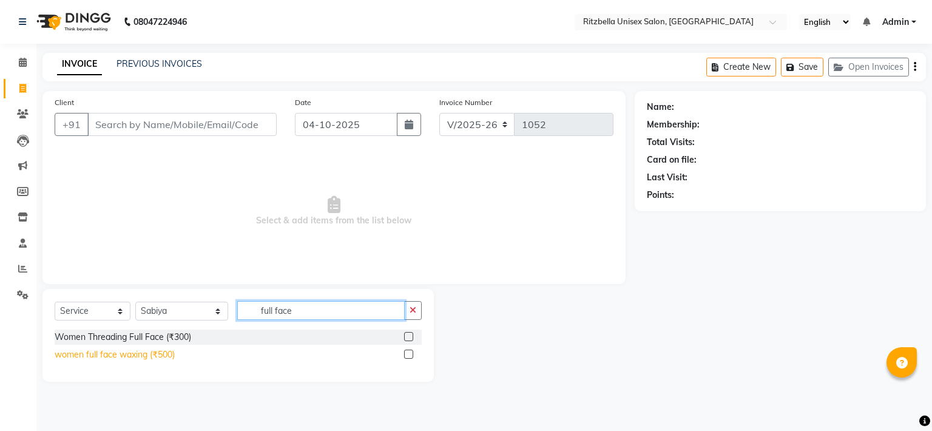
type input "full face"
click at [148, 359] on div "women full face waxing (₹500)" at bounding box center [115, 354] width 120 height 13
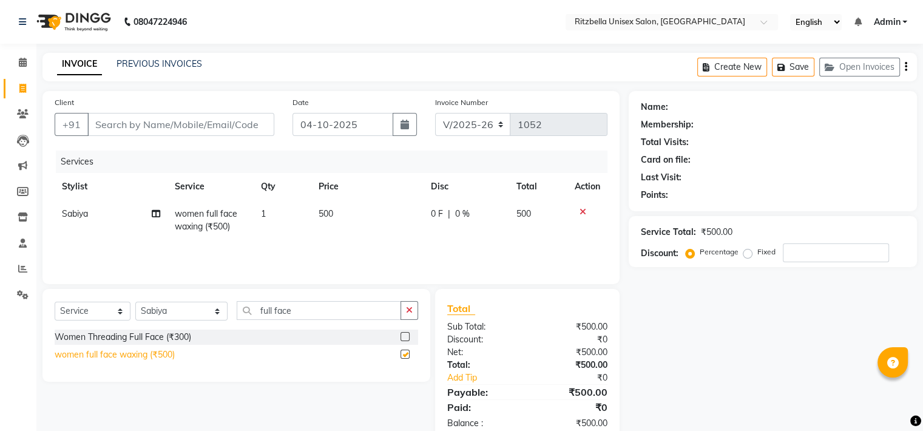
checkbox input "false"
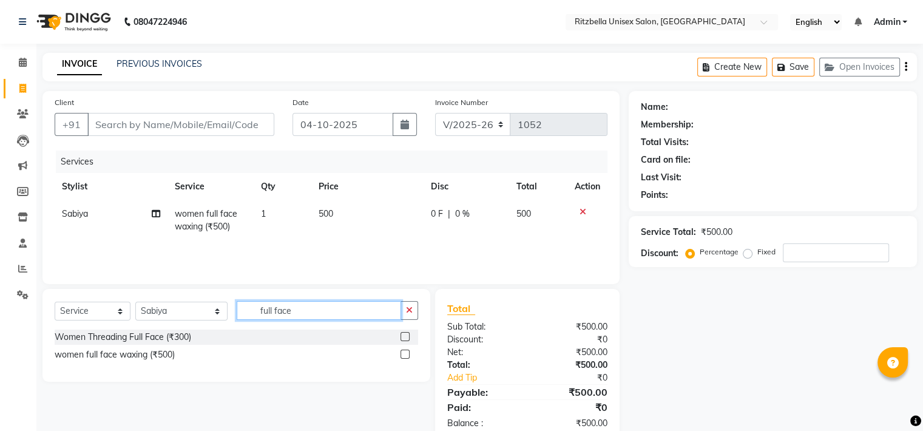
click at [294, 308] on input "full face" at bounding box center [319, 310] width 164 height 19
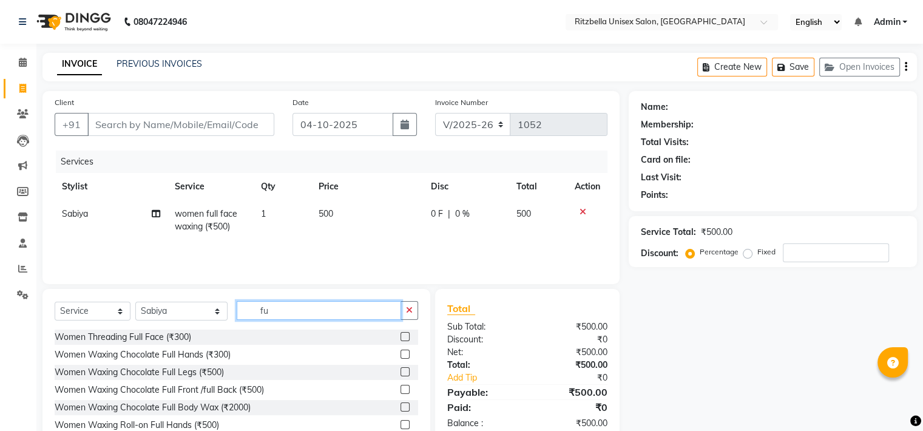
type input "f"
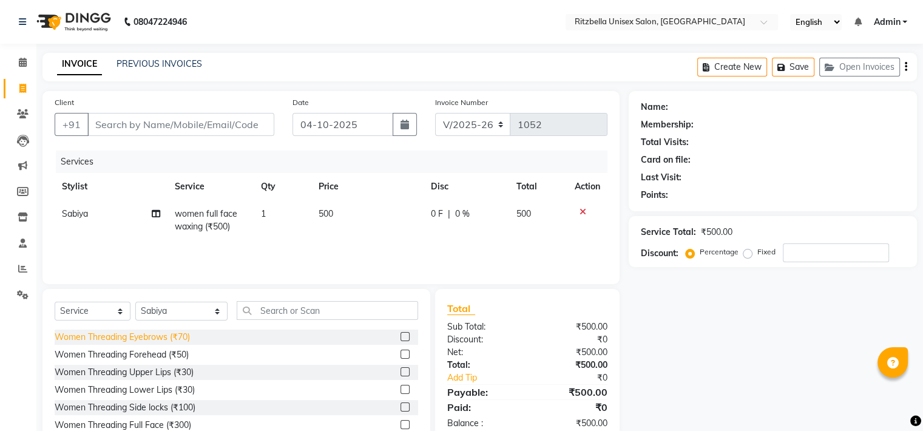
click at [187, 338] on div "Women Threading Eyebrows (₹70)" at bounding box center [122, 337] width 135 height 13
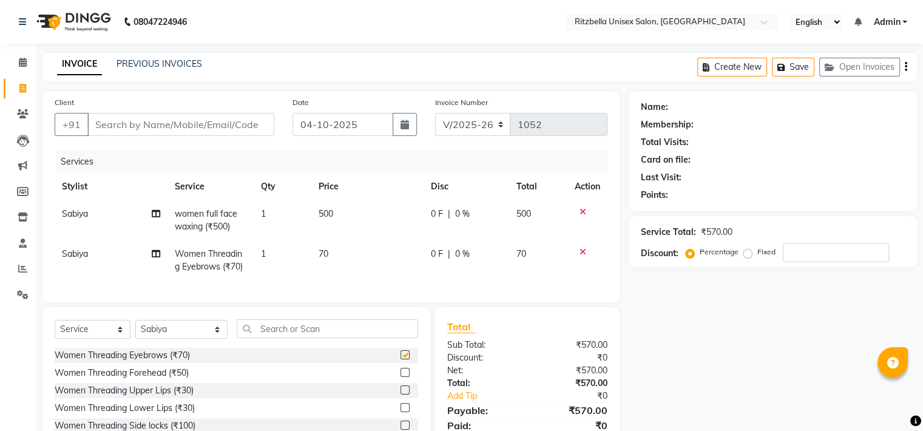
checkbox input "false"
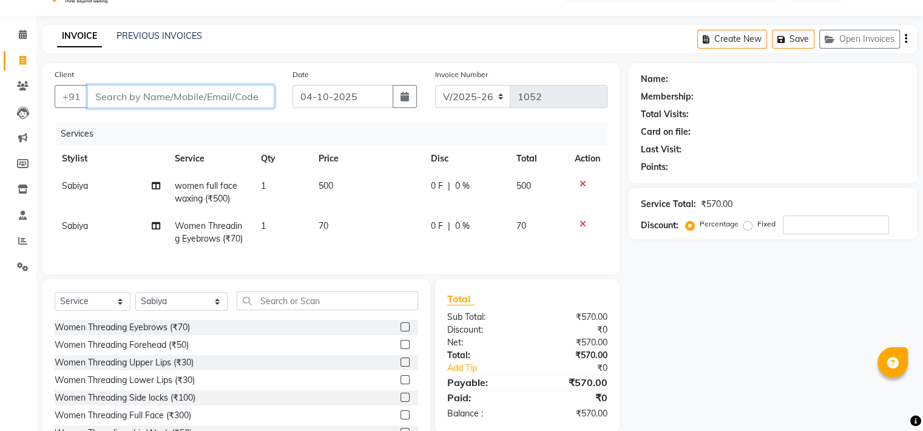
click at [131, 98] on input "Client" at bounding box center [180, 96] width 187 height 23
type input "a"
type input "0"
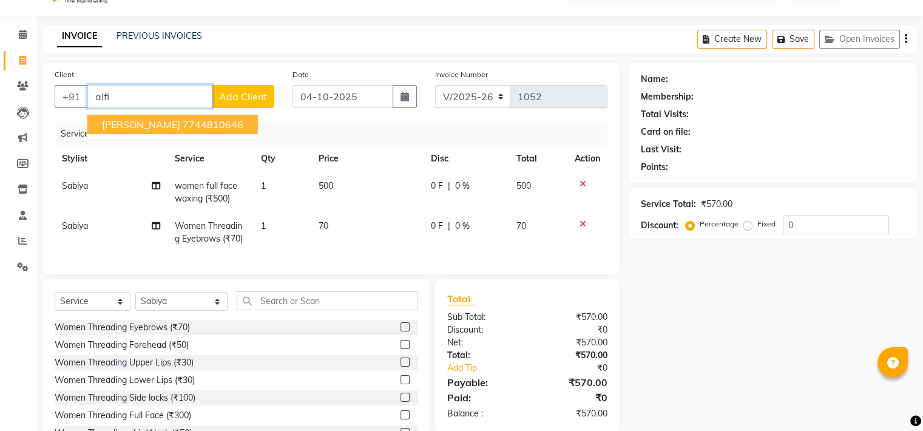
click at [155, 127] on span "[PERSON_NAME]" at bounding box center [141, 124] width 78 height 12
type input "7744810646"
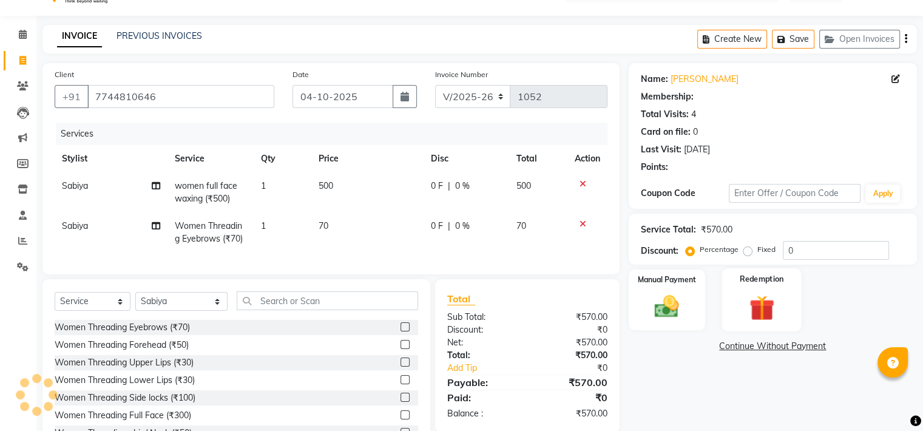
select select "1: Object"
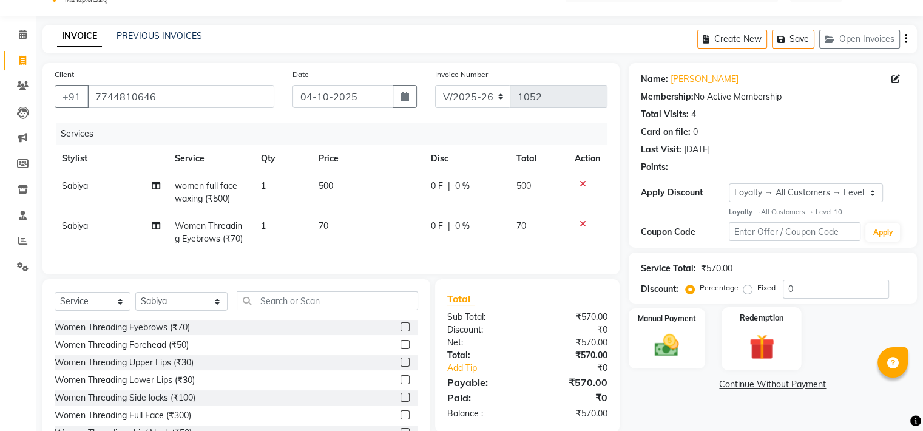
scroll to position [83, 0]
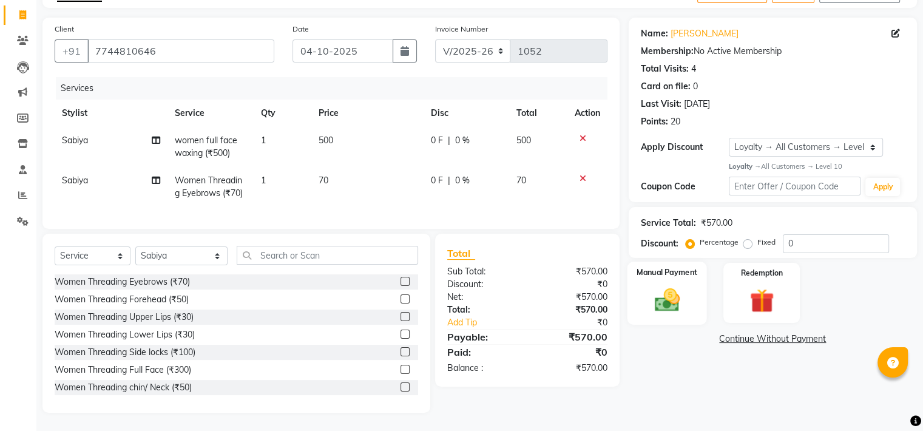
click at [671, 303] on img at bounding box center [666, 299] width 41 height 29
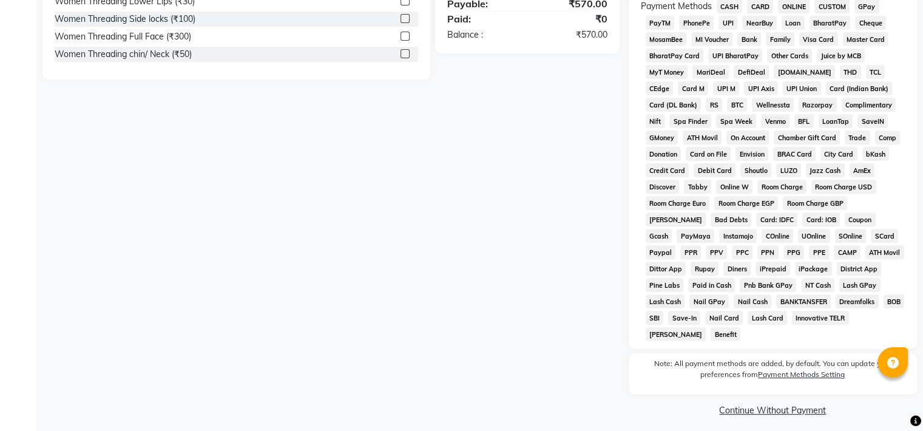
scroll to position [360, 0]
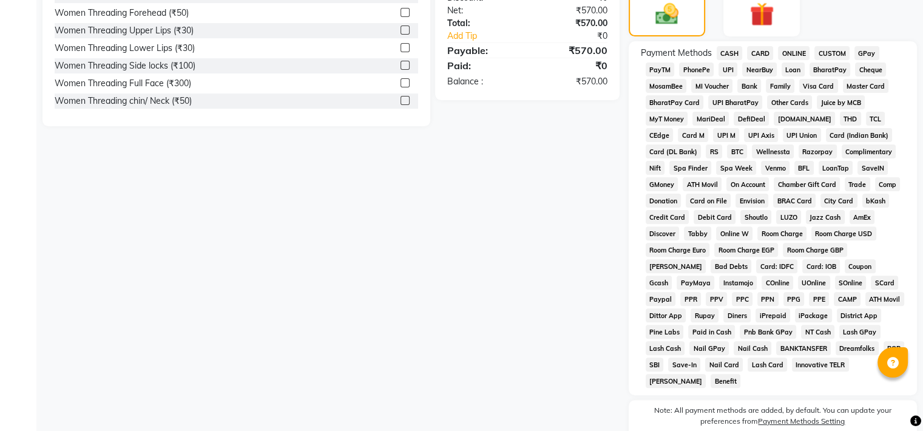
click at [855, 54] on span "GPay" at bounding box center [866, 53] width 25 height 14
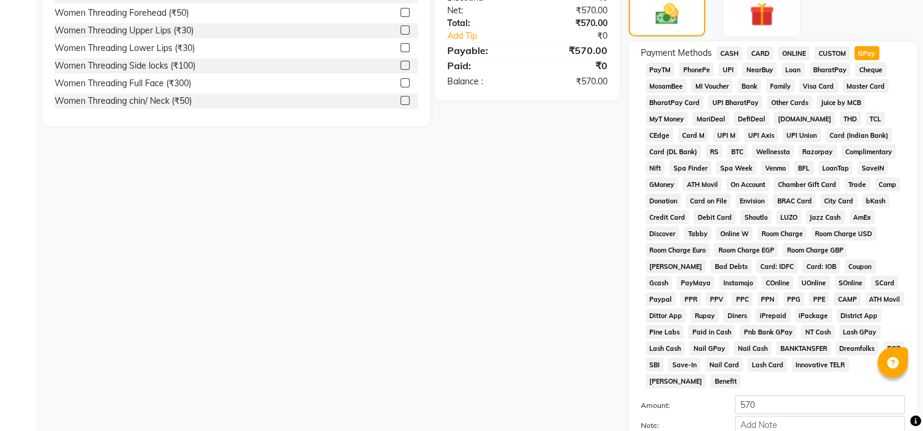
scroll to position [471, 0]
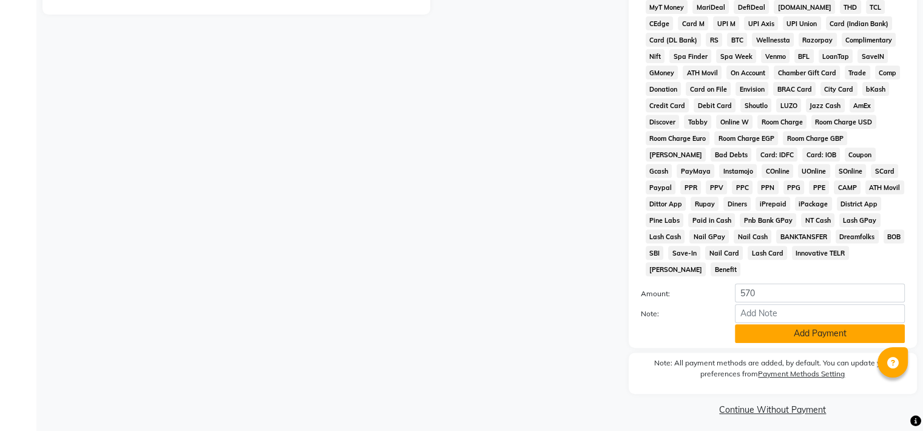
click at [836, 328] on button "Add Payment" at bounding box center [820, 333] width 170 height 19
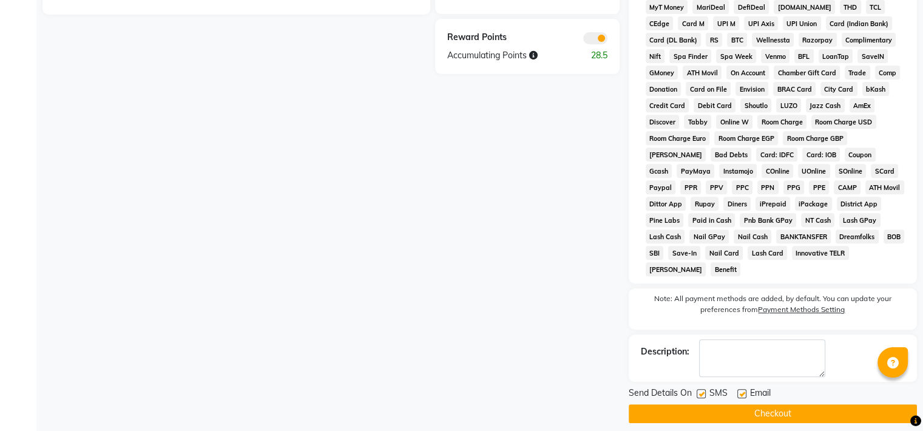
scroll to position [474, 0]
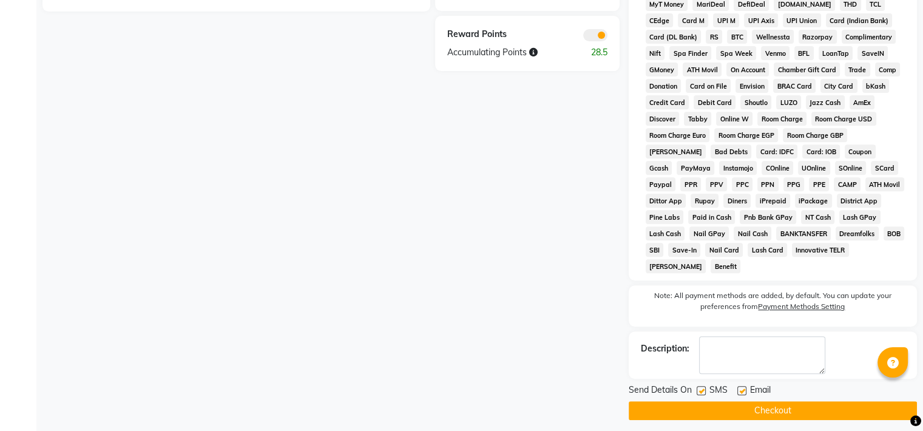
click at [767, 405] on button "Checkout" at bounding box center [773, 410] width 288 height 19
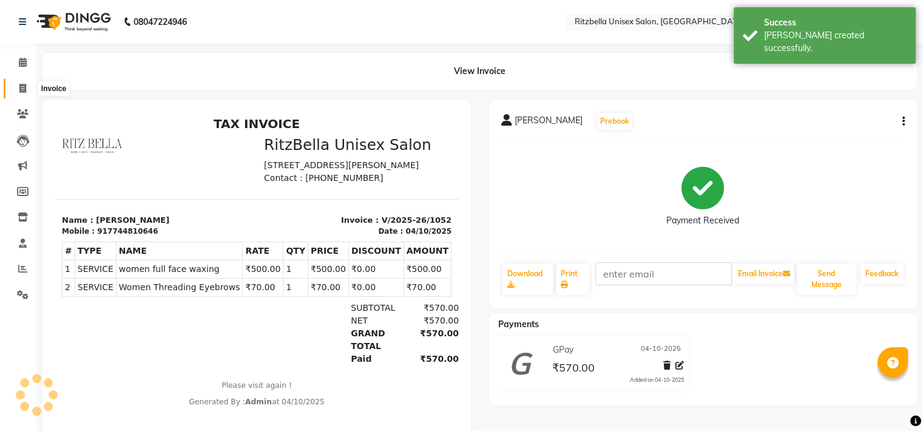
click at [18, 85] on span at bounding box center [22, 89] width 21 height 14
select select "service"
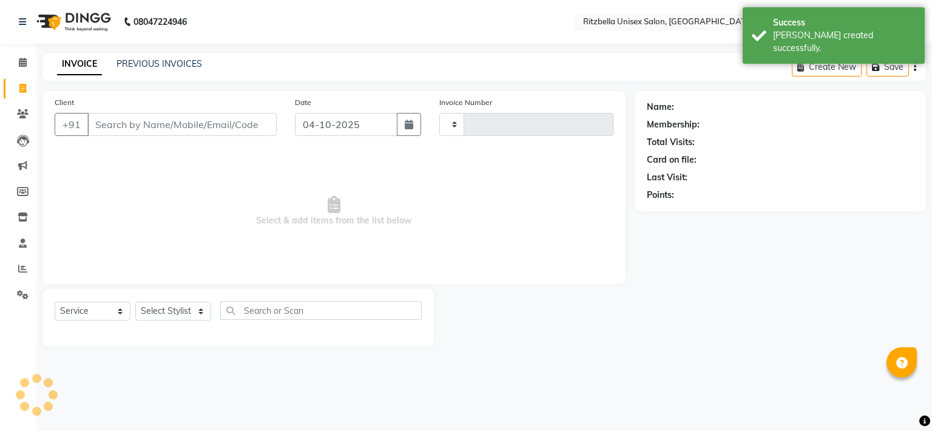
type input "1053"
select select "6870"
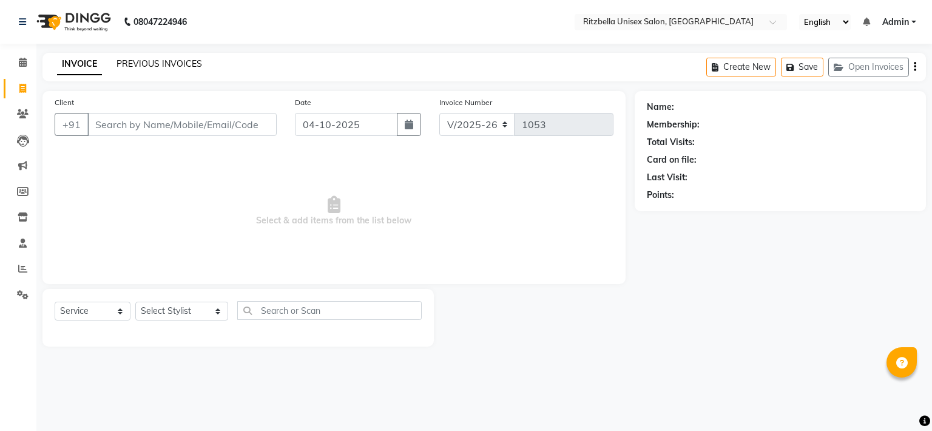
click at [183, 61] on link "PREVIOUS INVOICES" at bounding box center [159, 63] width 86 height 11
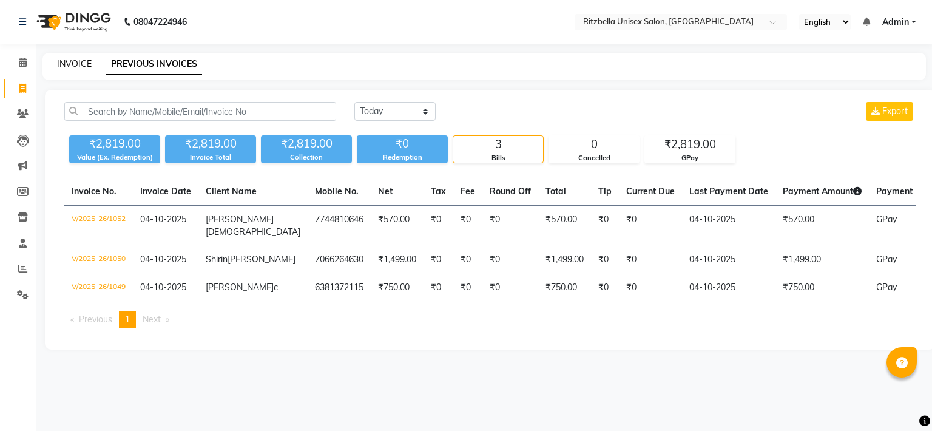
click at [79, 62] on link "INVOICE" at bounding box center [74, 63] width 35 height 11
select select "service"
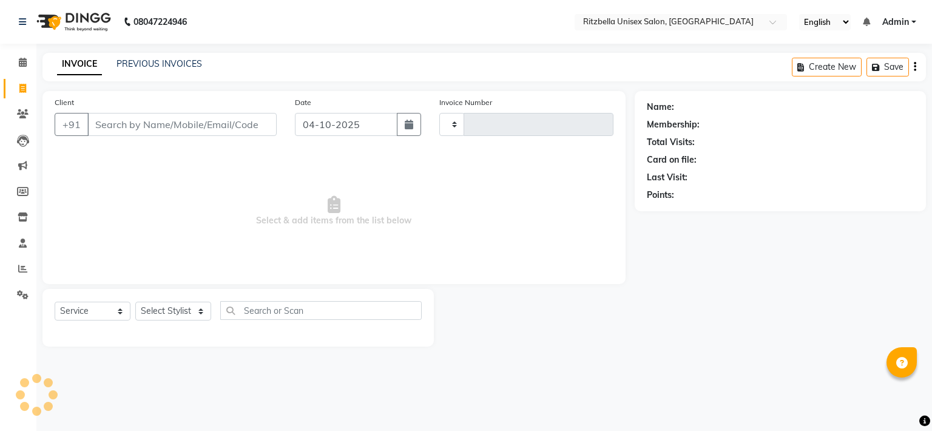
type input "1053"
select select "6870"
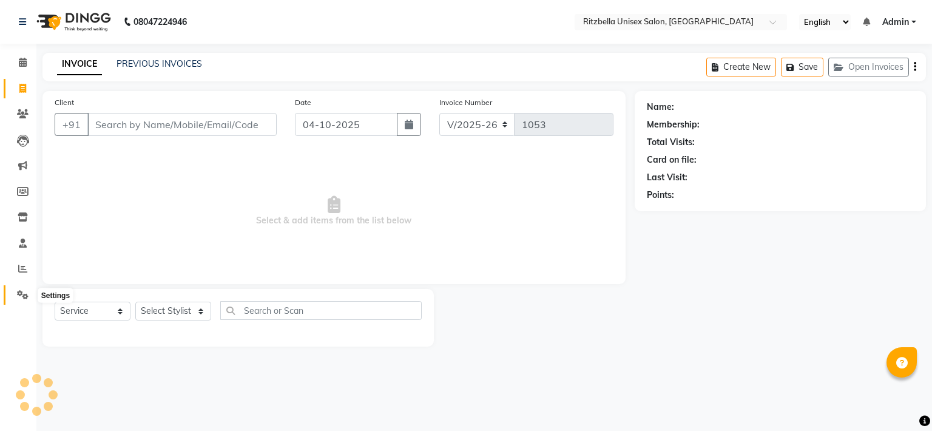
click at [15, 289] on span at bounding box center [22, 295] width 21 height 14
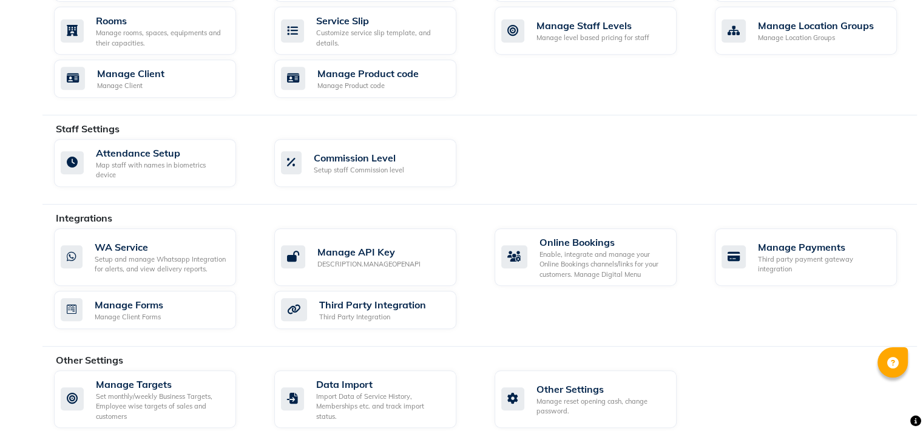
scroll to position [371, 0]
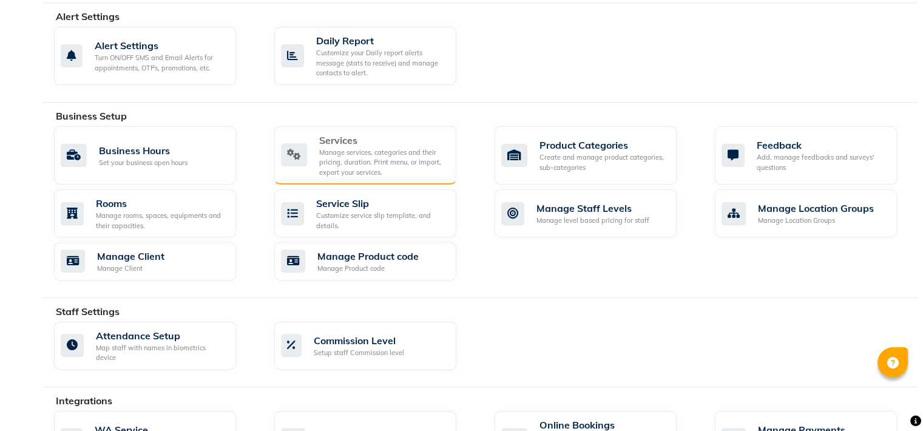
click at [382, 169] on div "Manage services, categories and their pricing, duration. Print menu, or import,…" at bounding box center [382, 162] width 127 height 30
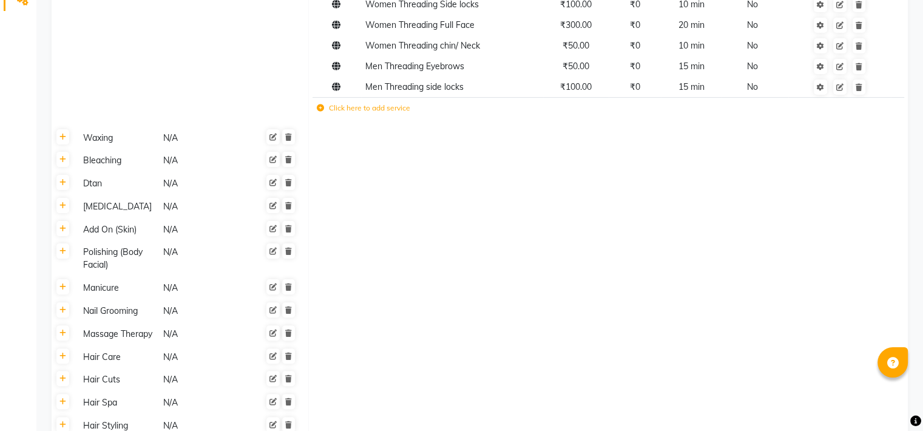
scroll to position [284, 0]
